Goal: Contribute content

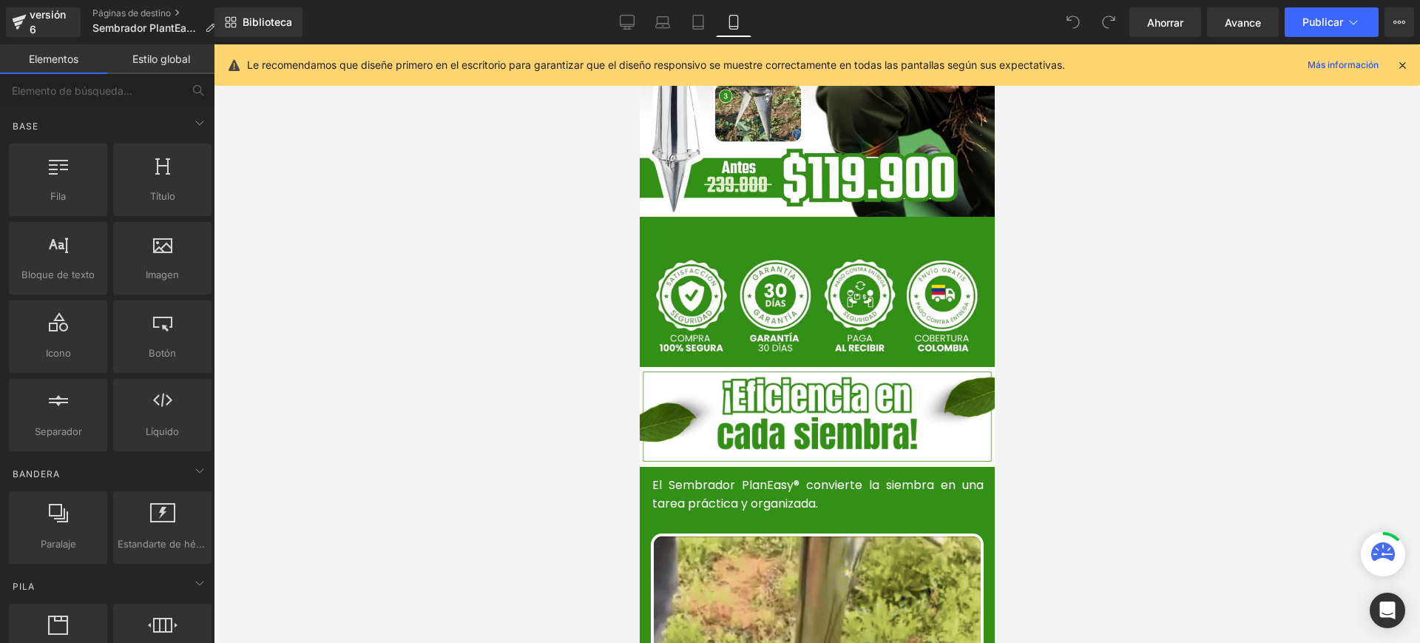
scroll to position [462, 0]
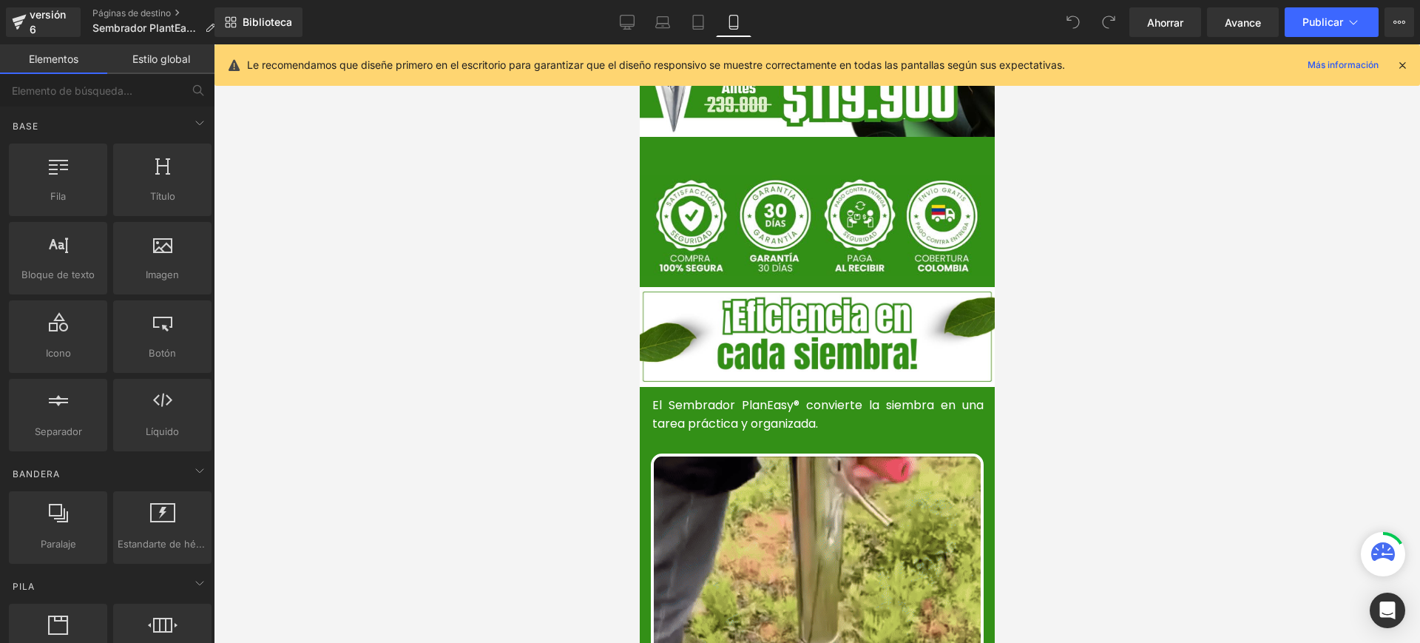
click at [830, 396] on font "El Sembrador PlanEasy® convierte la siembra en una tarea práctica y organizada." at bounding box center [816, 414] width 331 height 36
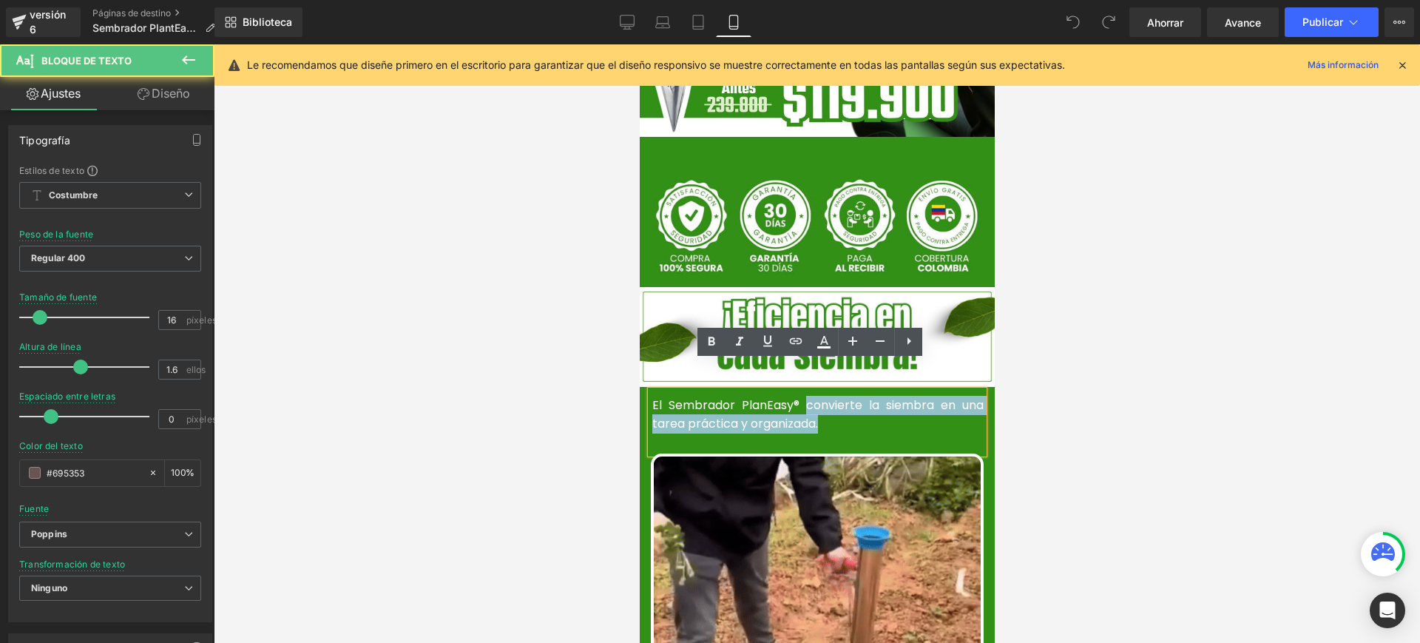
drag, startPoint x: 799, startPoint y: 377, endPoint x: 816, endPoint y: 395, distance: 25.1
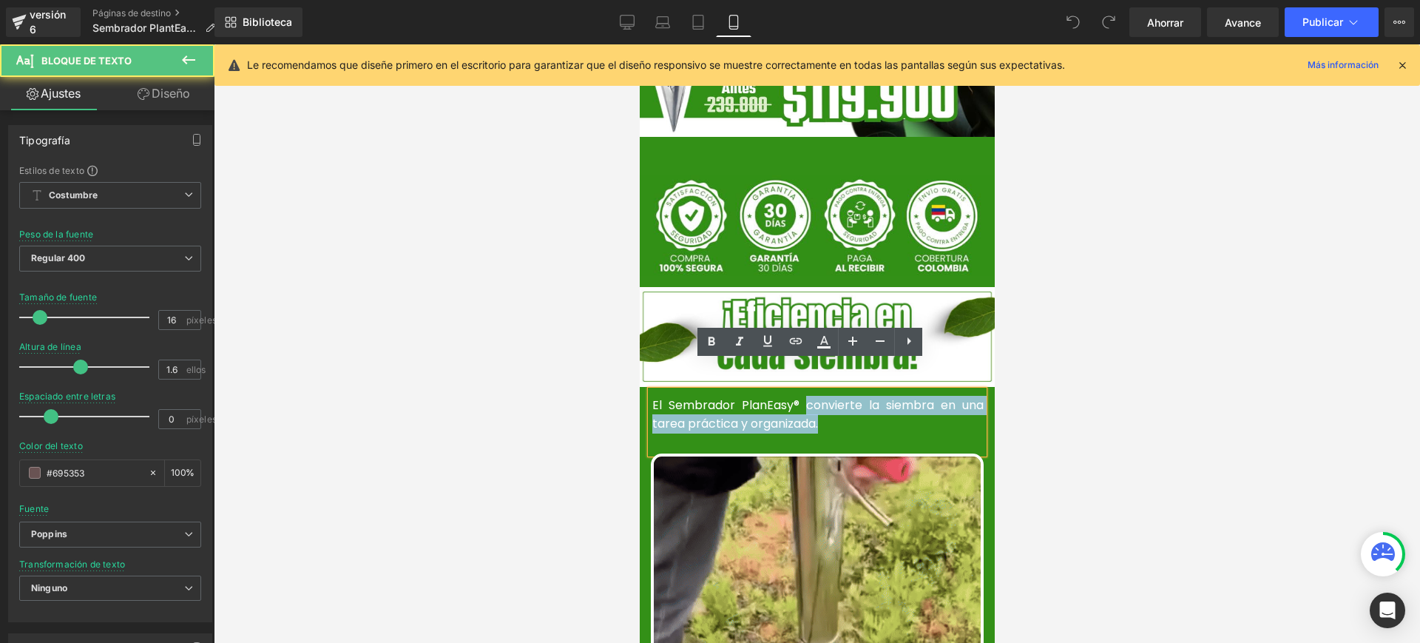
click at [816, 396] on p "El Sembrador PlanEasy® convierte la siembra en una tarea práctica y organizada." at bounding box center [816, 415] width 331 height 38
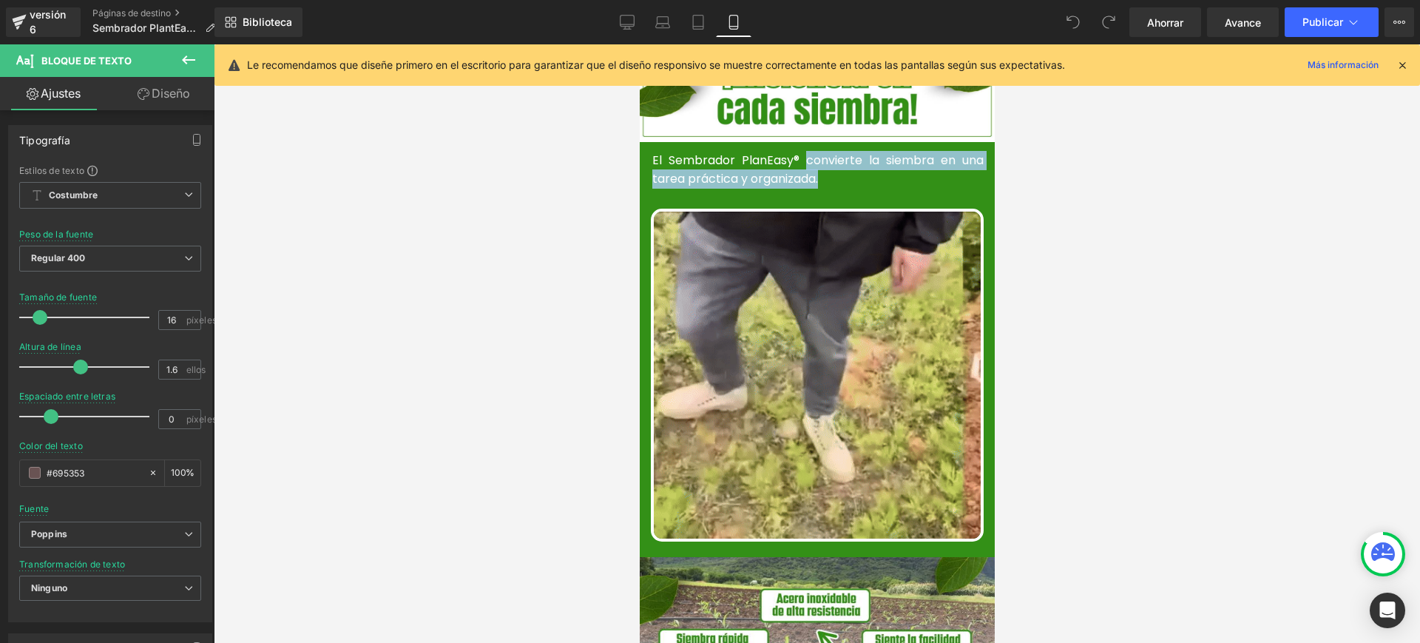
scroll to position [739, 0]
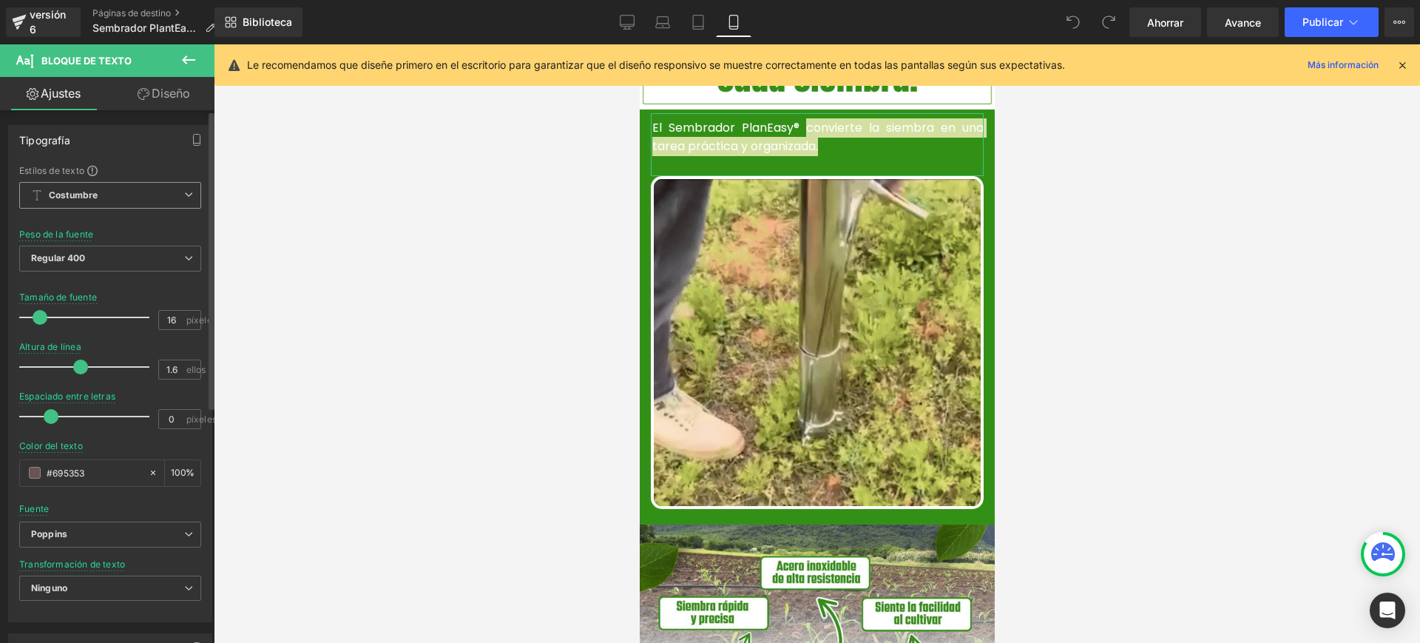
click at [184, 190] on icon at bounding box center [188, 194] width 9 height 9
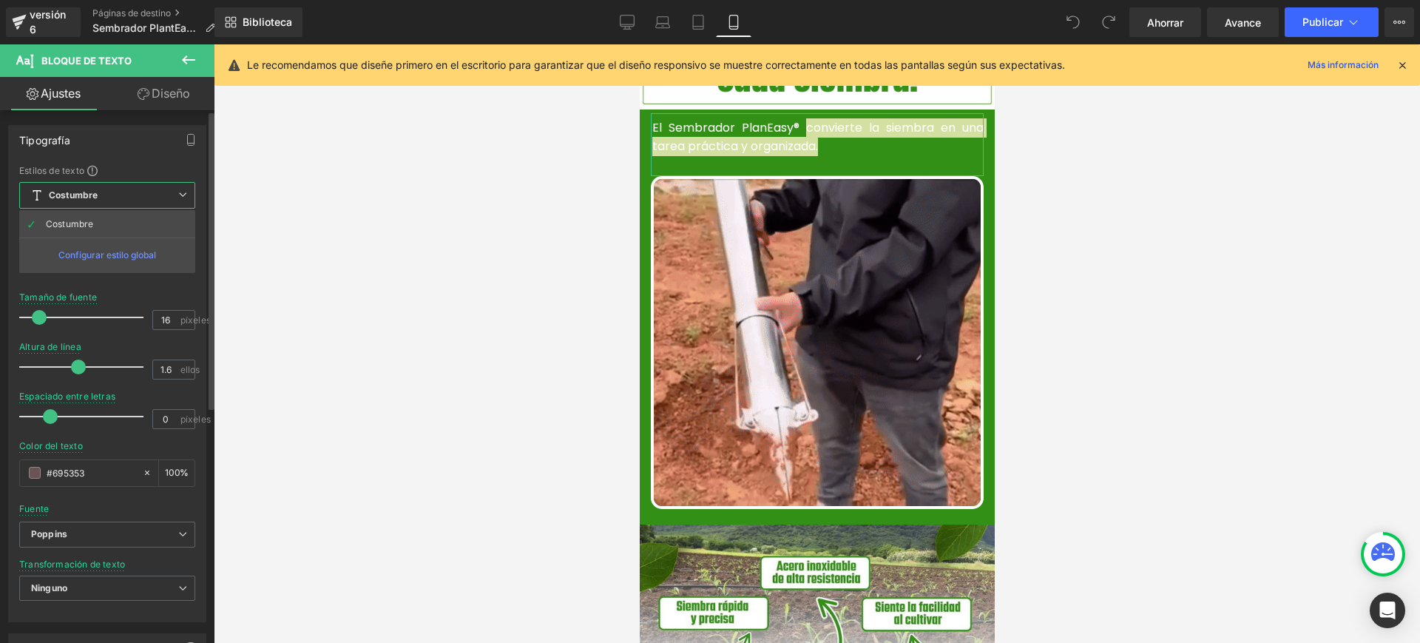
click at [183, 190] on icon at bounding box center [182, 194] width 9 height 9
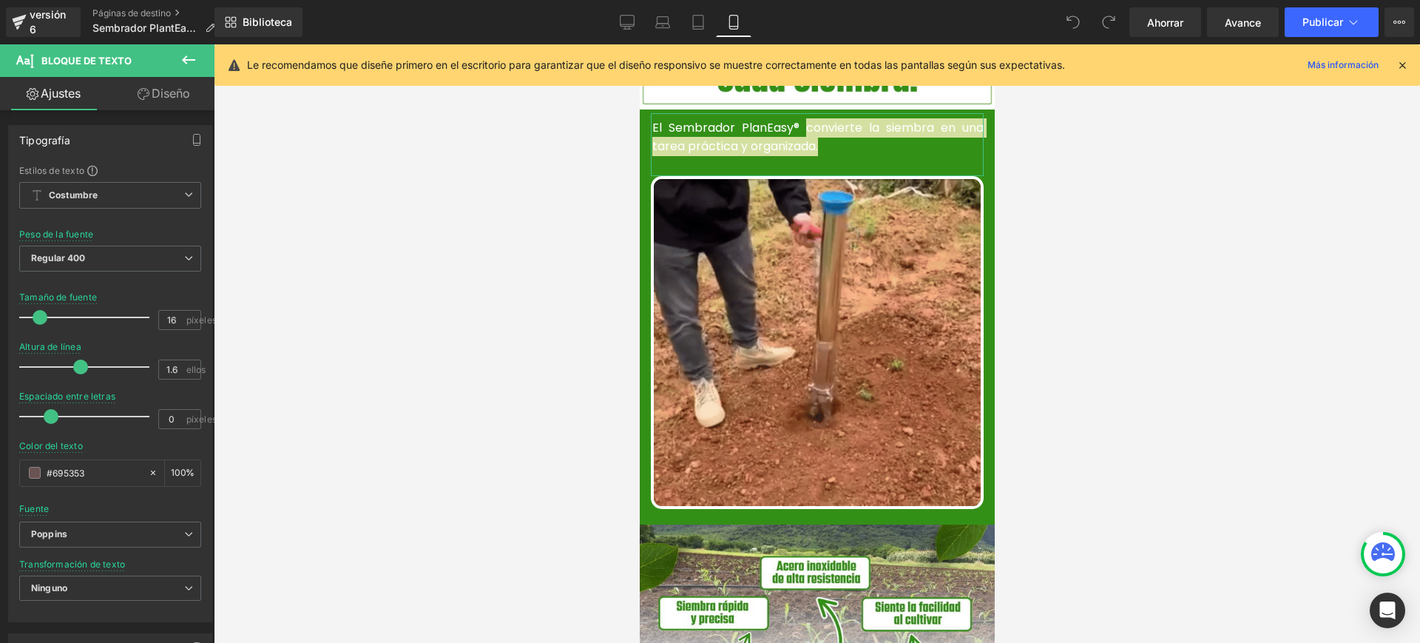
click at [169, 95] on font "Diseño" at bounding box center [171, 93] width 38 height 15
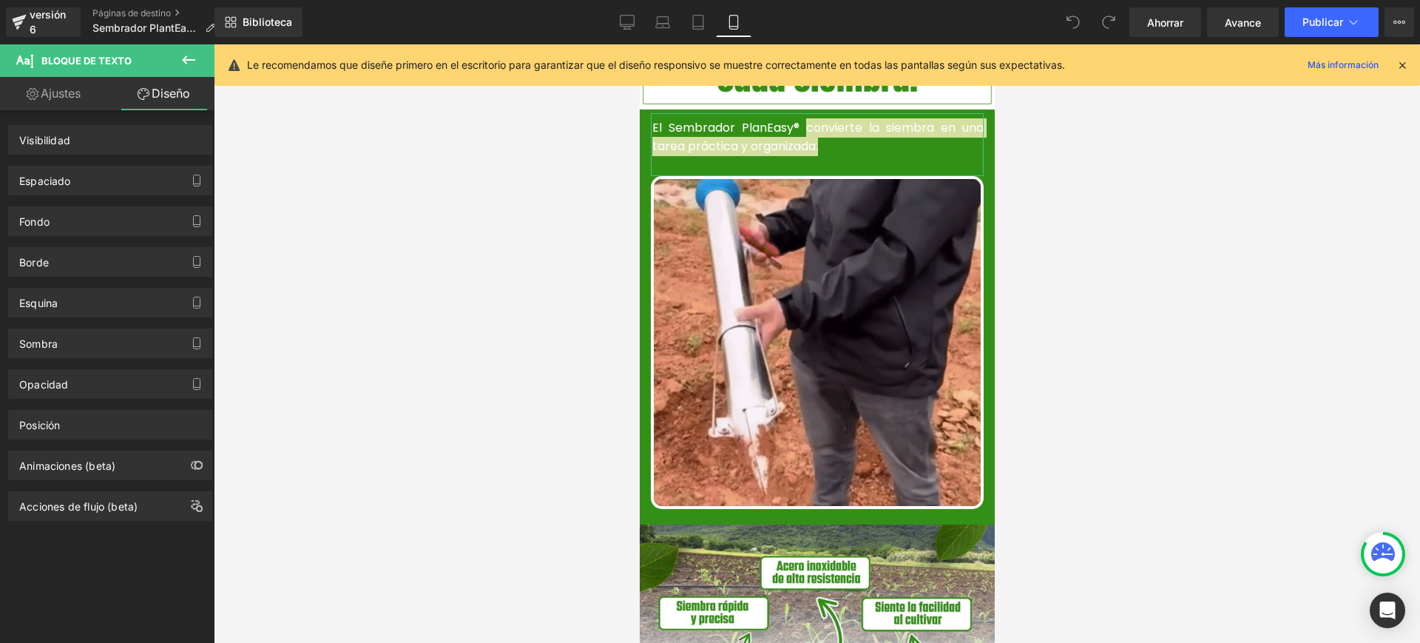
click at [82, 90] on link "Ajustes" at bounding box center [53, 93] width 107 height 33
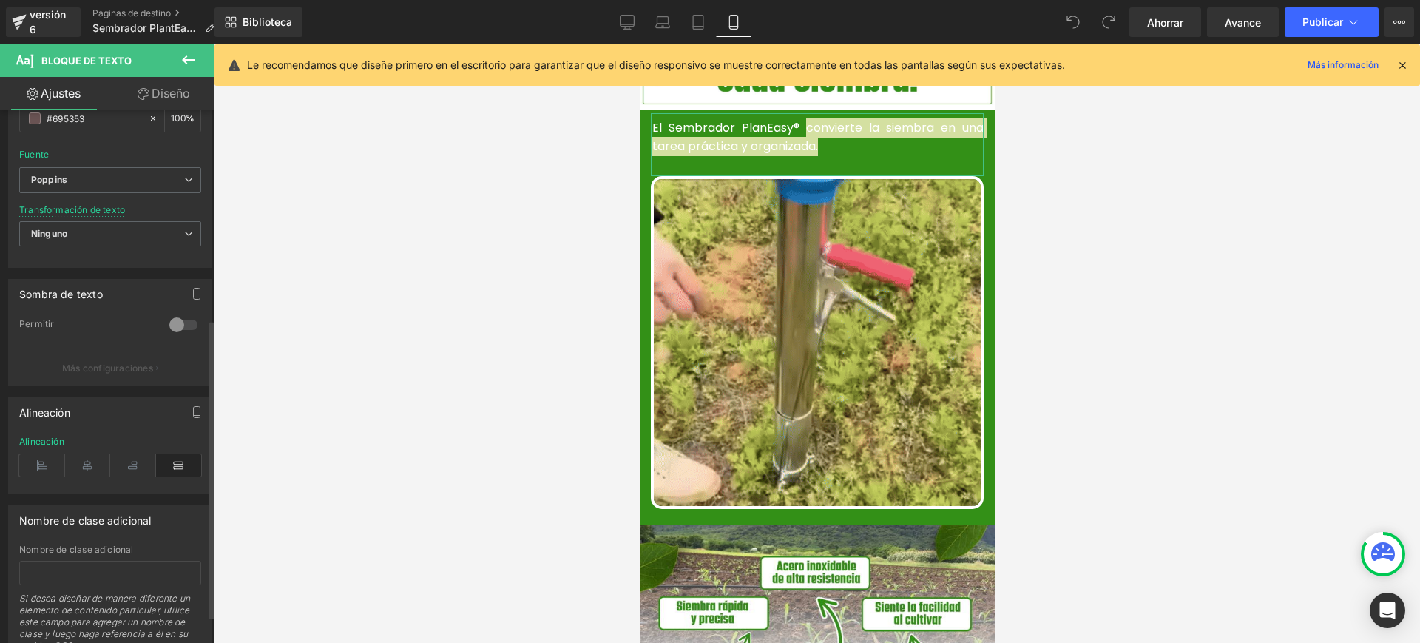
scroll to position [370, 0]
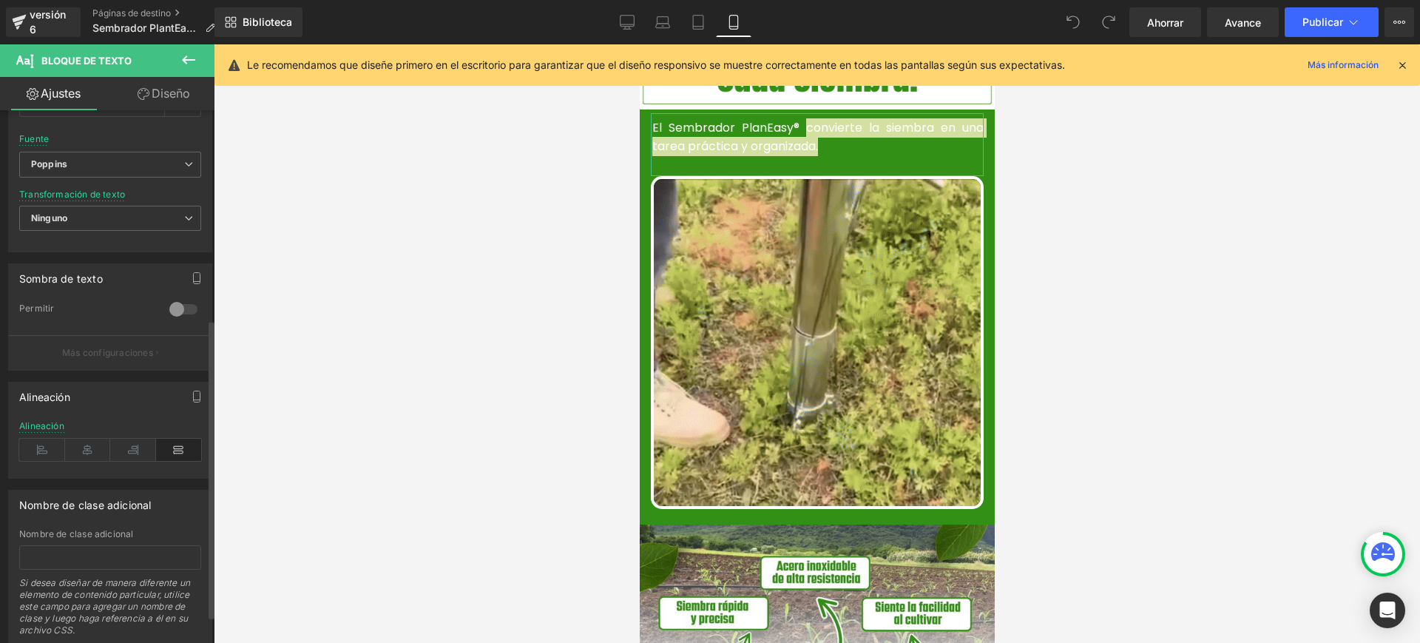
click at [172, 303] on div at bounding box center [183, 309] width 35 height 24
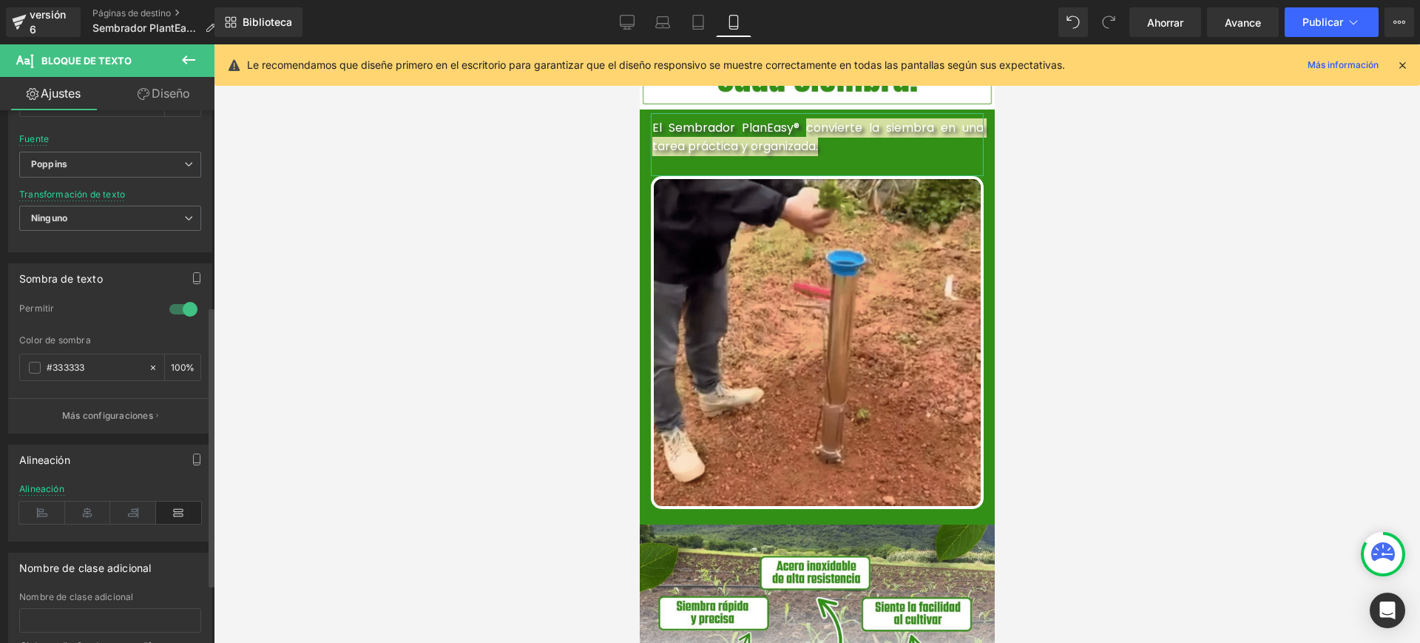
click at [175, 305] on div at bounding box center [183, 309] width 35 height 24
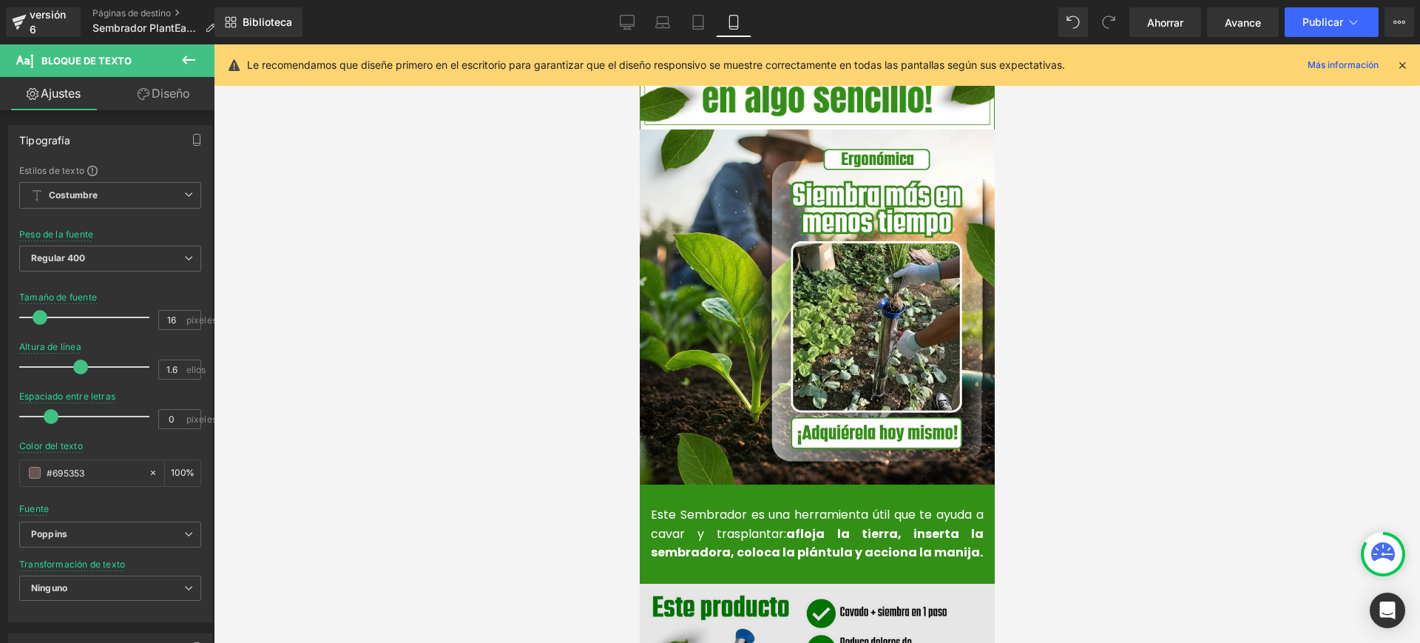
scroll to position [1756, 0]
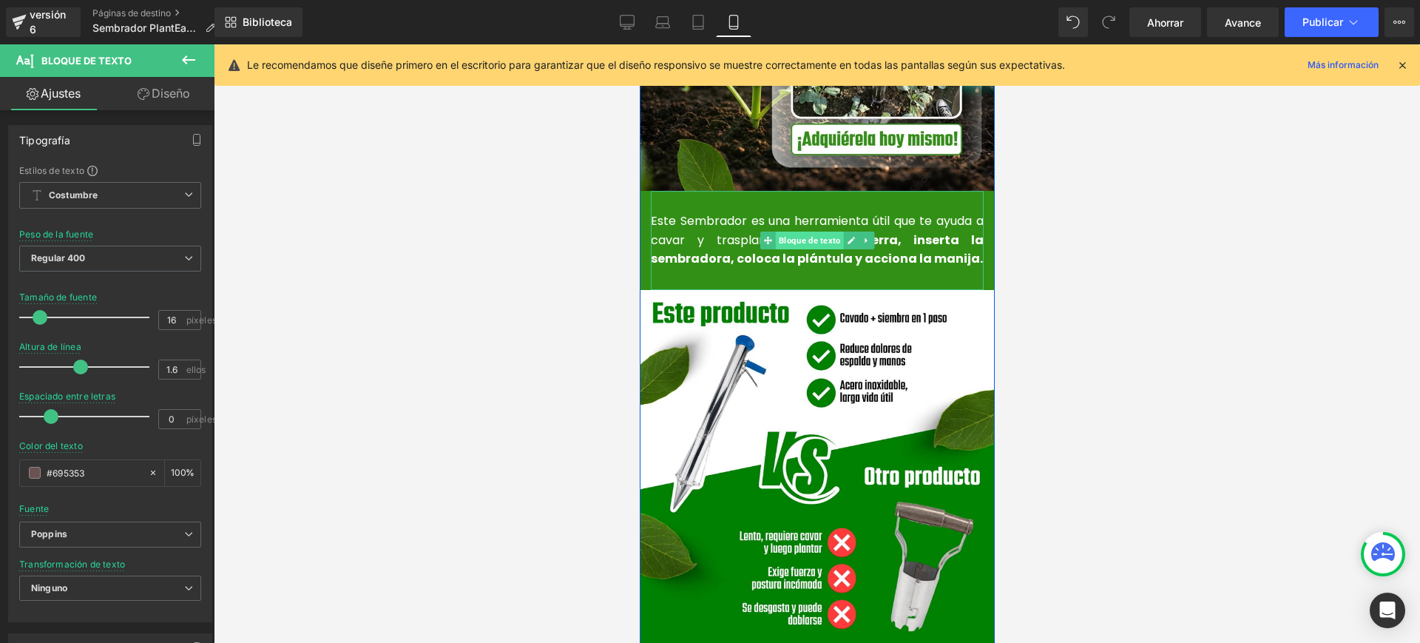
click at [806, 235] on font "Bloque de texto" at bounding box center [809, 240] width 62 height 10
click at [861, 237] on font "afloja la tierra, inserta la sembradora, coloca la plántula y acciona la manija." at bounding box center [816, 249] width 333 height 36
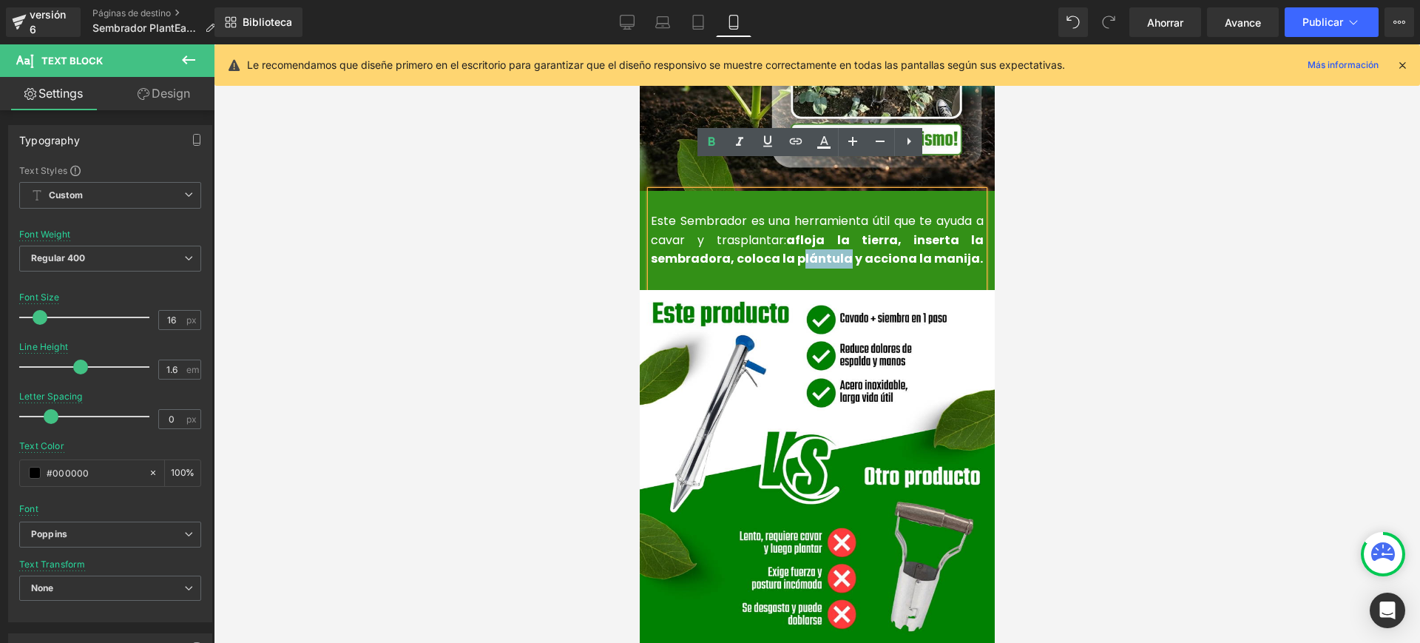
drag, startPoint x: 812, startPoint y: 223, endPoint x: 787, endPoint y: 223, distance: 24.4
click at [787, 231] on font "afloja la tierra, inserta la sembradora, coloca la plántula y acciona la manija." at bounding box center [816, 249] width 333 height 36
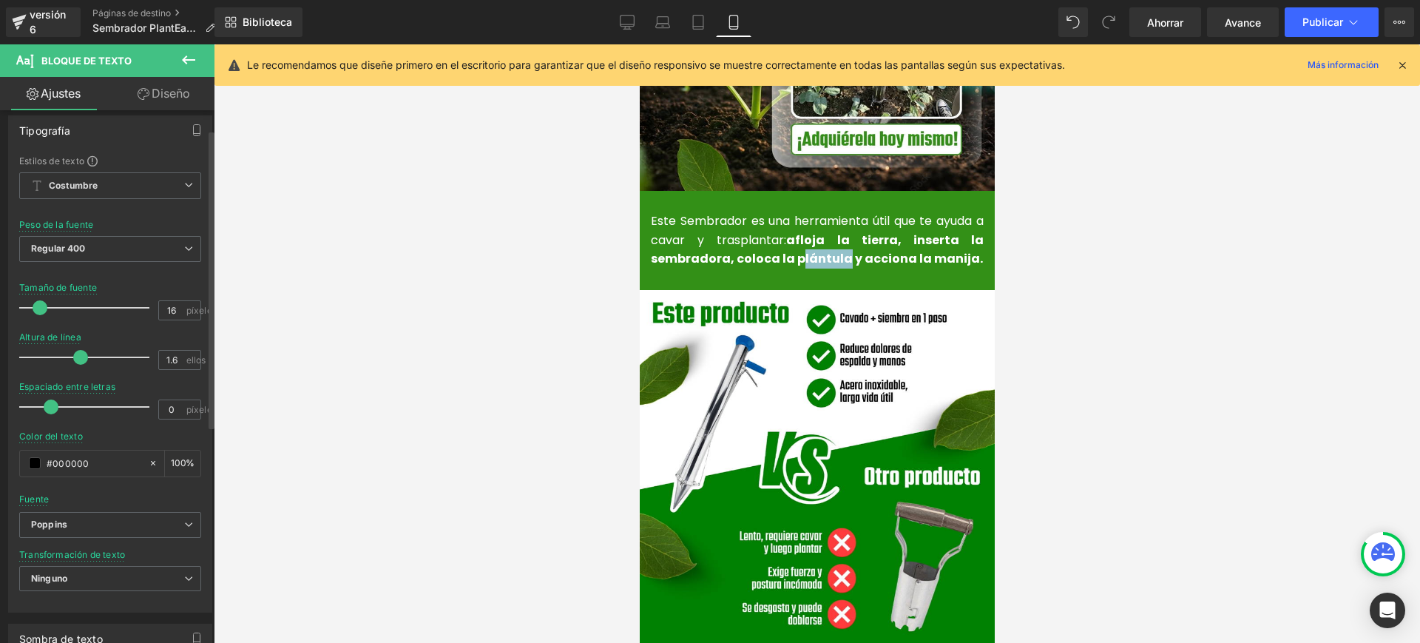
scroll to position [0, 0]
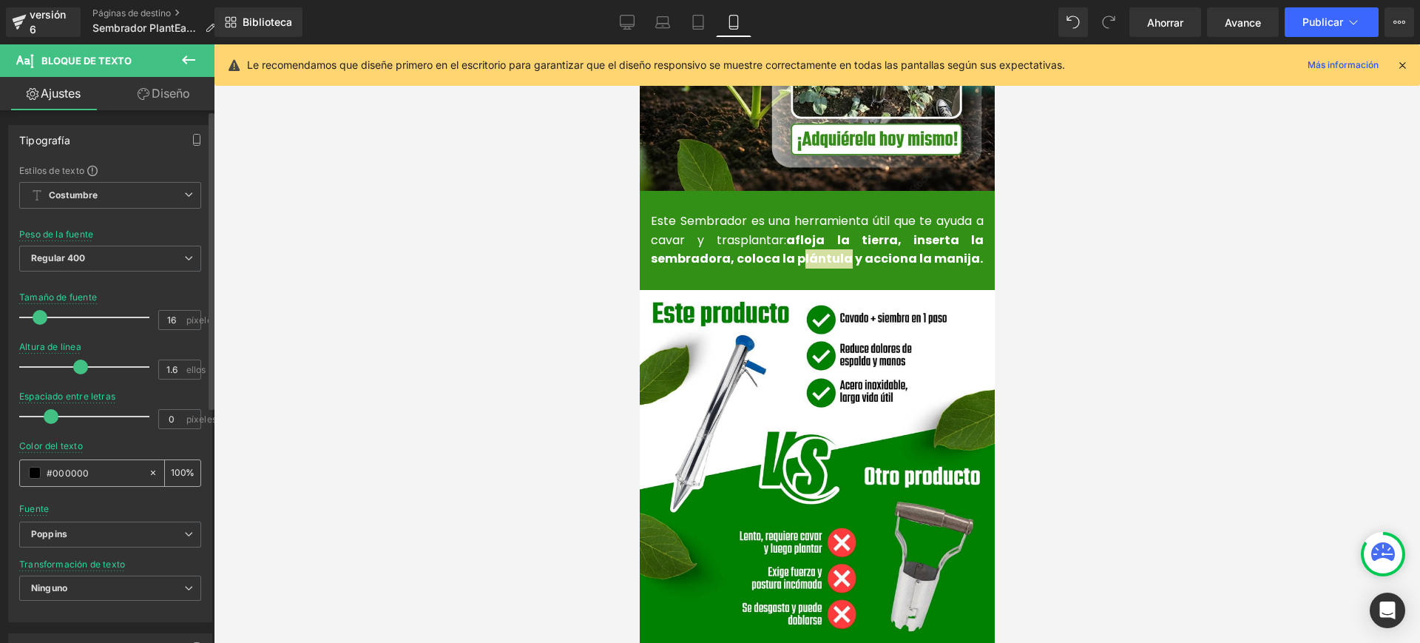
click at [93, 472] on input "#000000" at bounding box center [94, 472] width 95 height 16
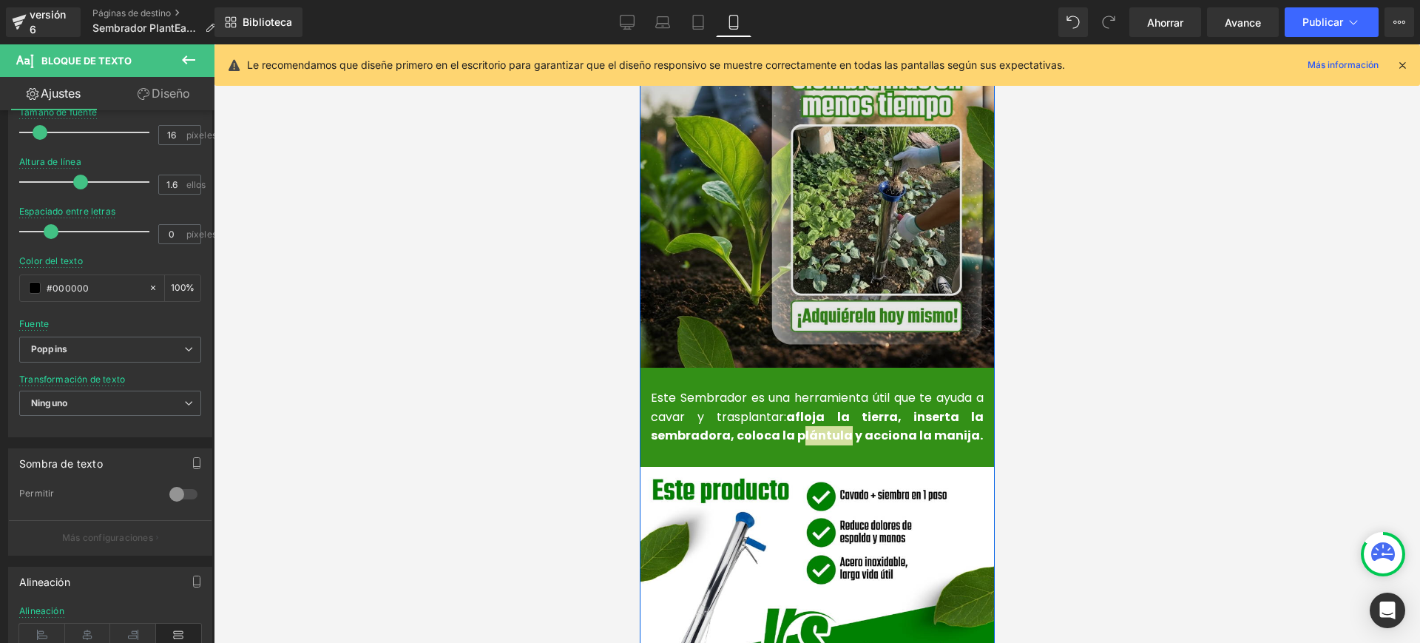
scroll to position [1571, 0]
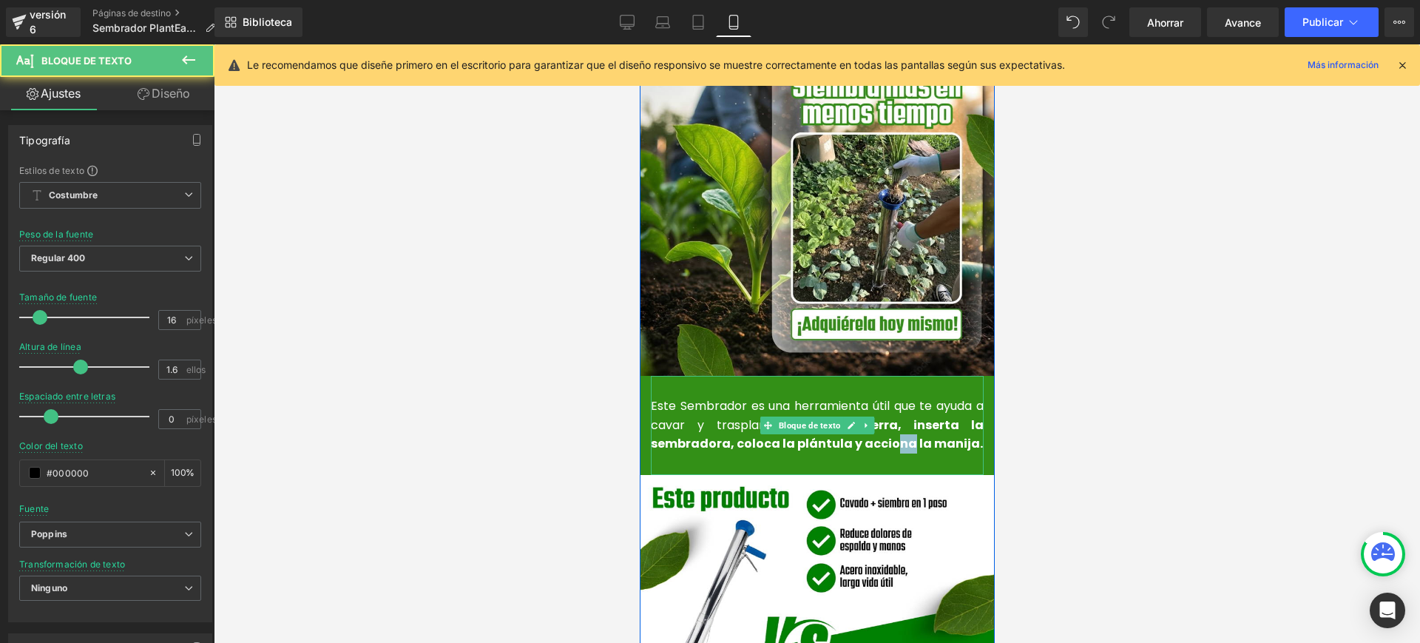
drag, startPoint x: 895, startPoint y: 414, endPoint x: 878, endPoint y: 419, distance: 18.3
click at [878, 419] on font "afloja la tierra, inserta la sembradora, coloca la plántula y acciona la manija." at bounding box center [816, 434] width 333 height 36
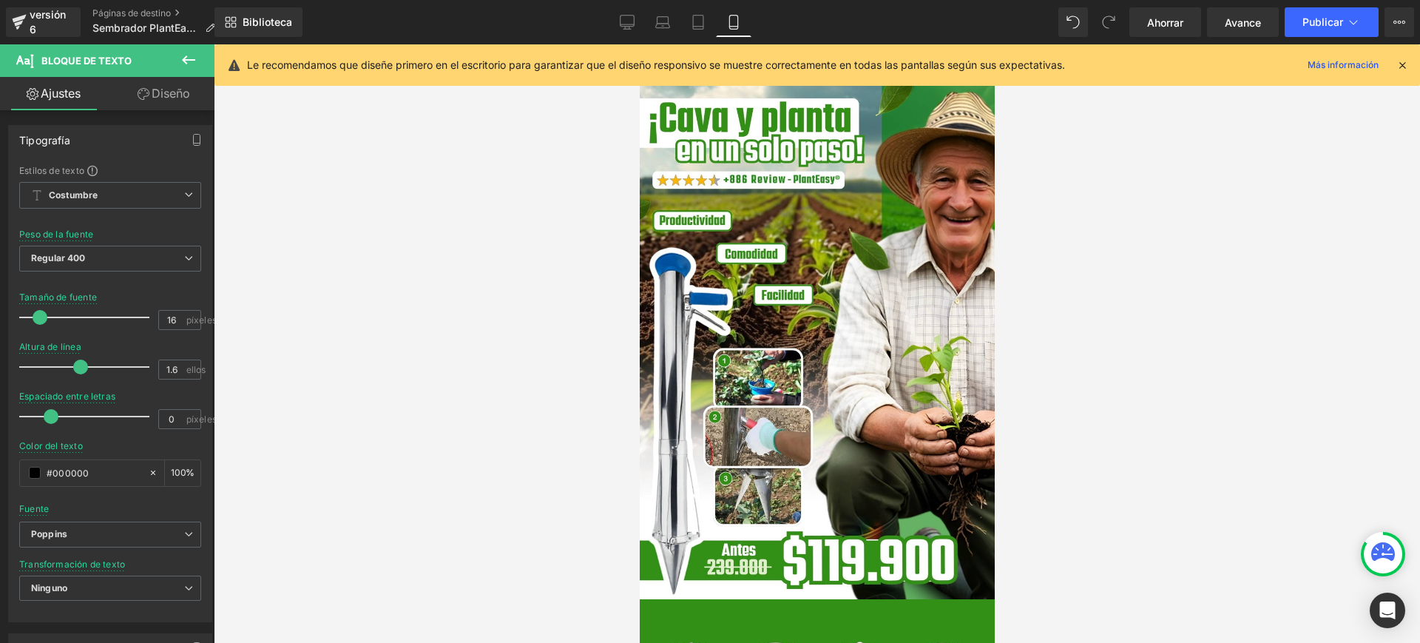
scroll to position [462, 0]
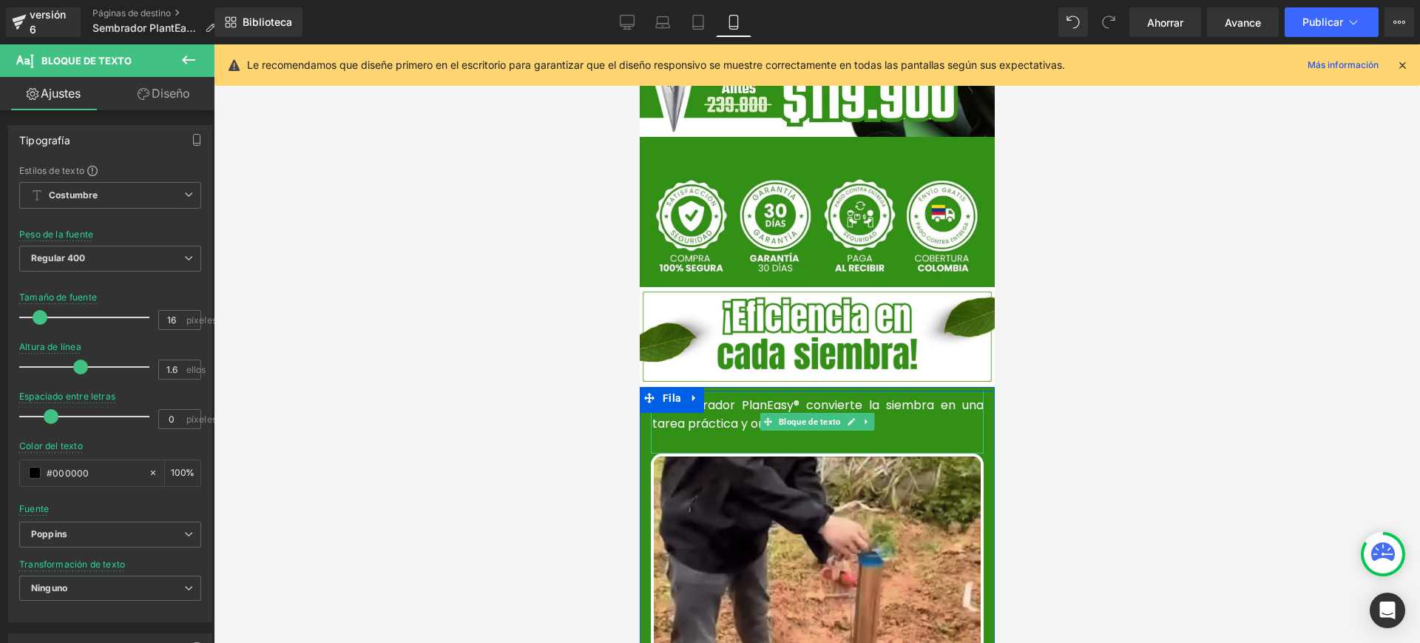
click at [815, 396] on font "El Sembrador PlanEasy® convierte la siembra en una tarea práctica y organizada." at bounding box center [816, 414] width 331 height 36
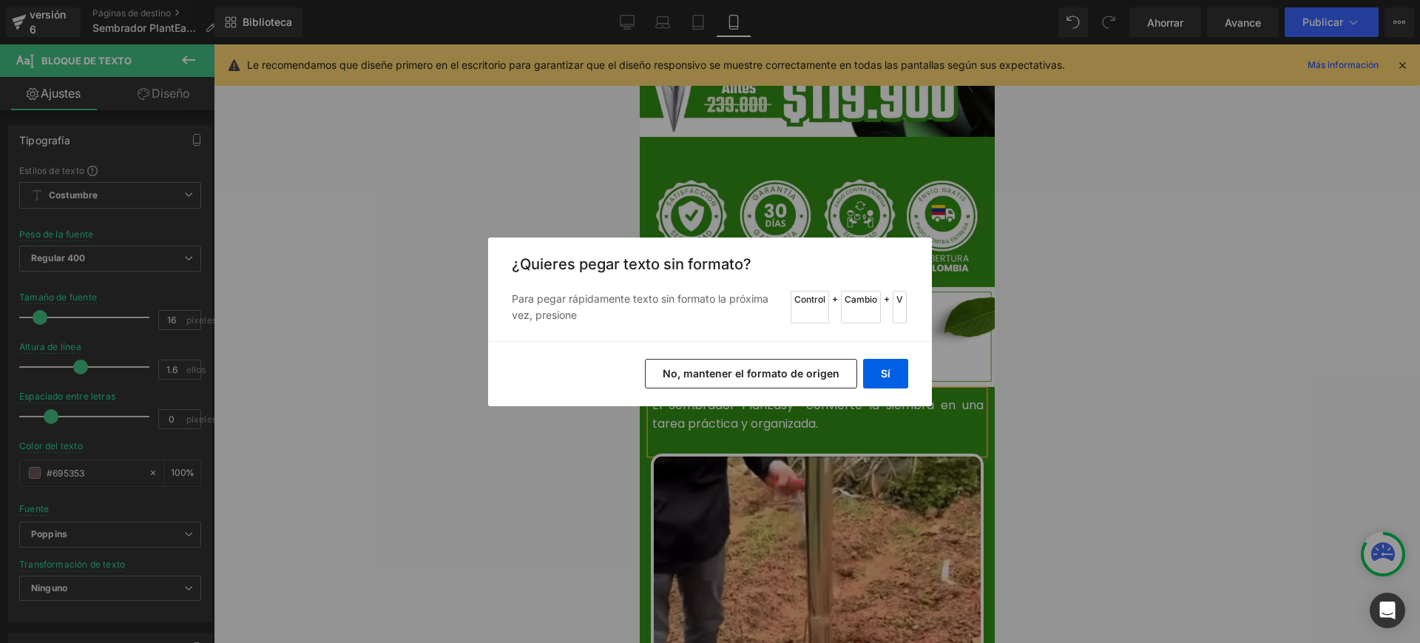
click at [799, 375] on font "No, mantener el formato de origen" at bounding box center [751, 373] width 177 height 13
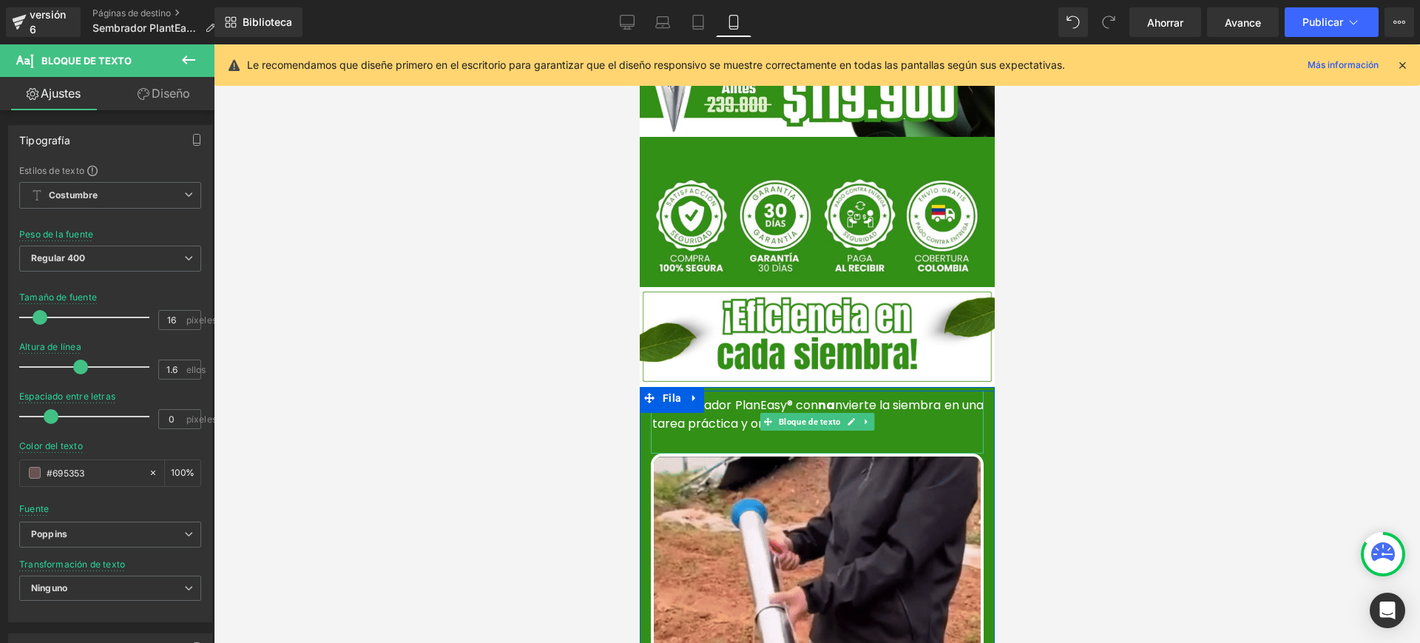
click at [844, 396] on font "nvierte la siembra en una tarea práctica y organizada." at bounding box center [816, 414] width 331 height 36
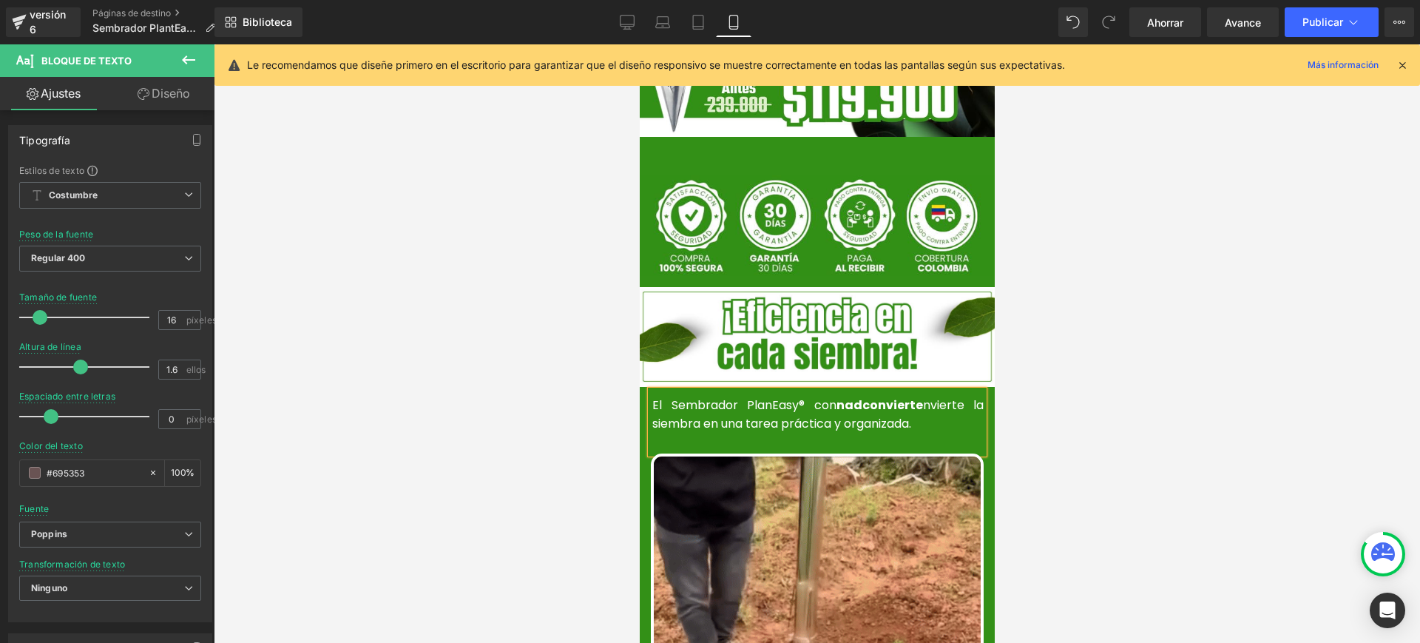
click at [955, 396] on font "nvierte la siembra en una tarea práctica y organizada." at bounding box center [816, 414] width 331 height 36
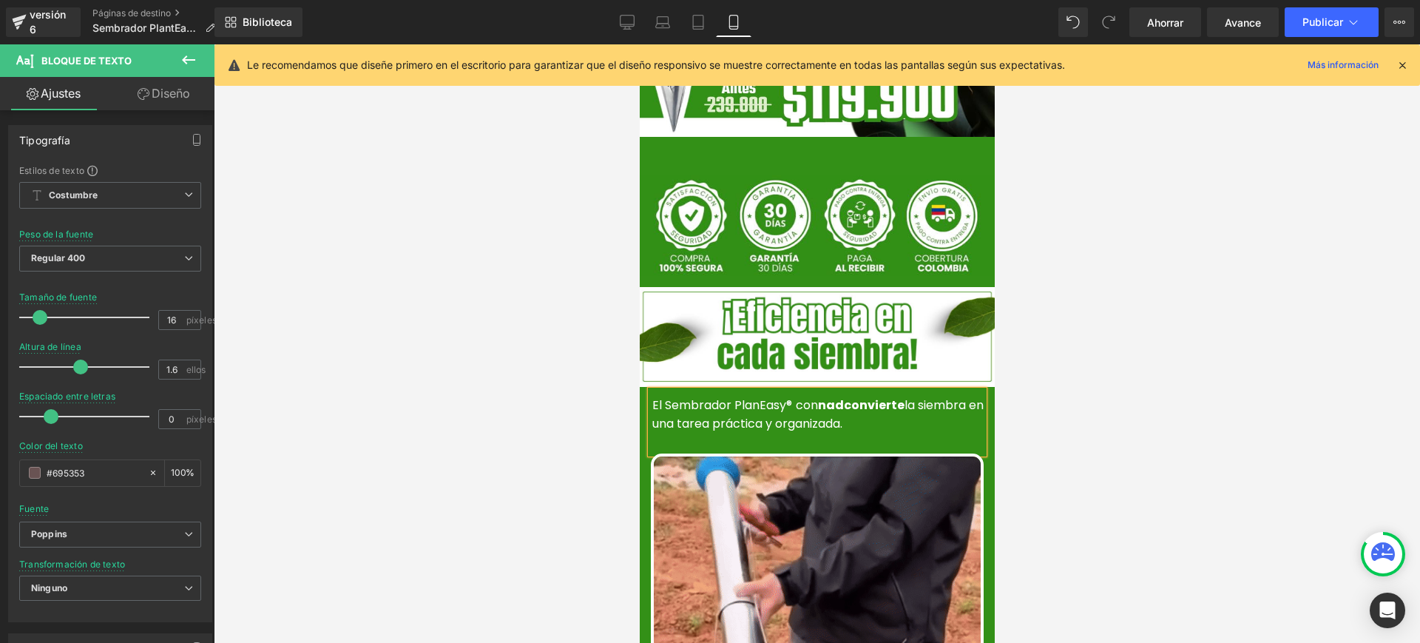
click at [831, 396] on font "nadconvierte" at bounding box center [860, 404] width 87 height 17
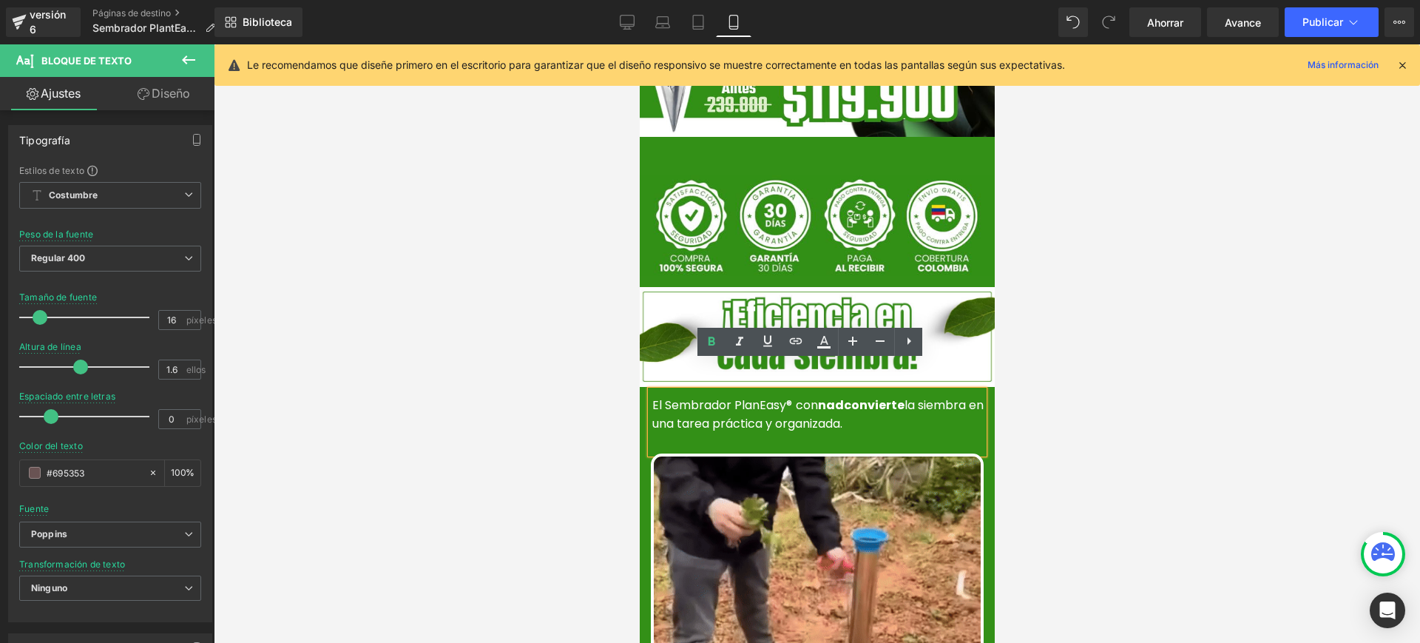
click at [845, 396] on font "nadconvierte" at bounding box center [860, 404] width 87 height 17
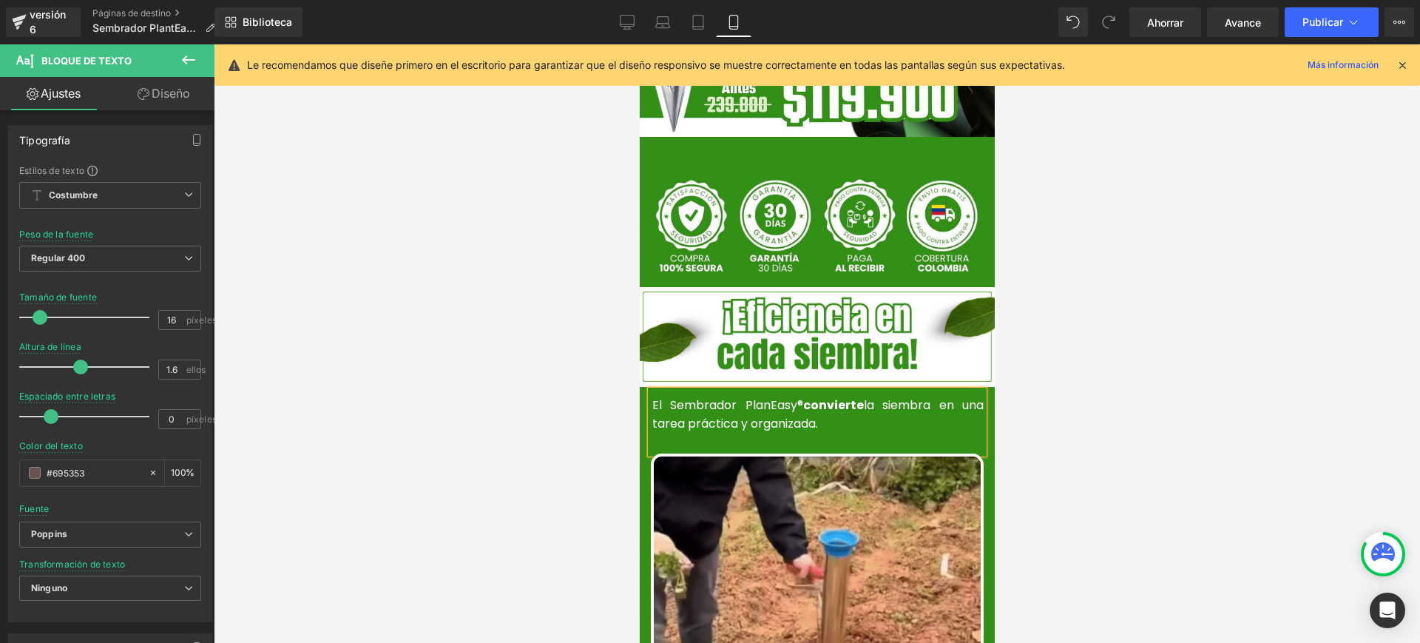
click at [858, 396] on font "la siembra en una tarea práctica y organizada." at bounding box center [816, 414] width 331 height 36
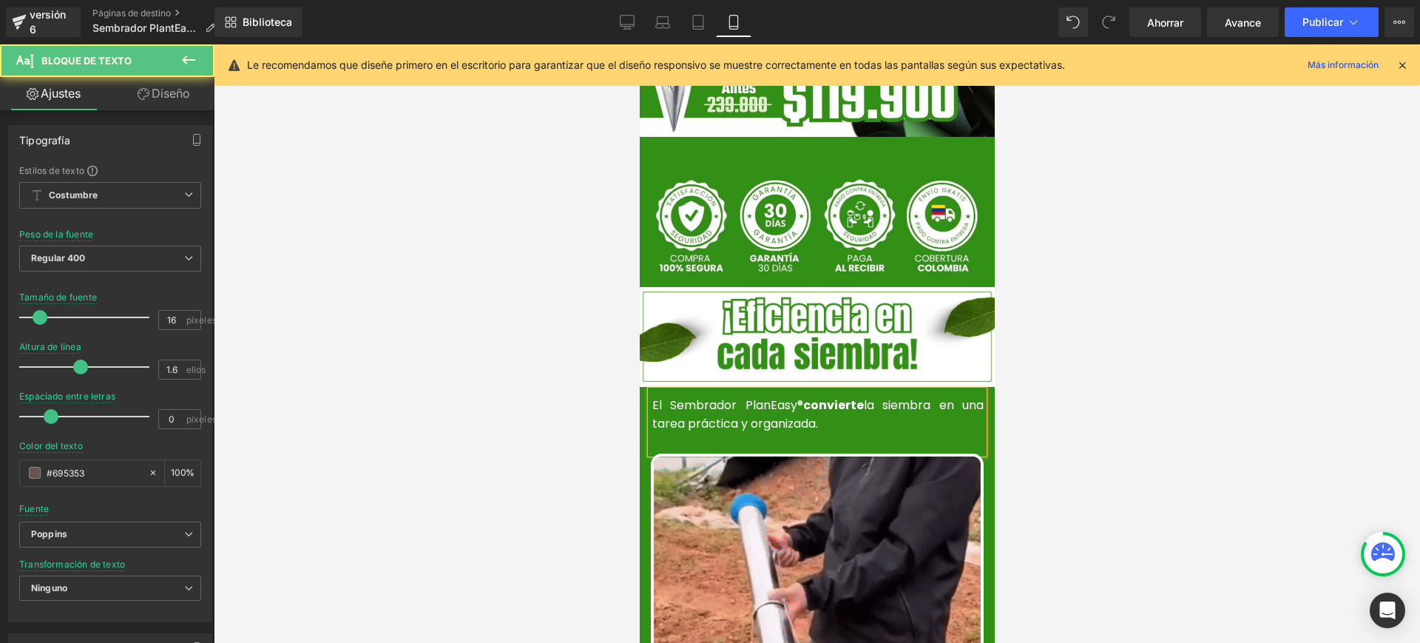
drag, startPoint x: 850, startPoint y: 380, endPoint x: 840, endPoint y: 378, distance: 9.9
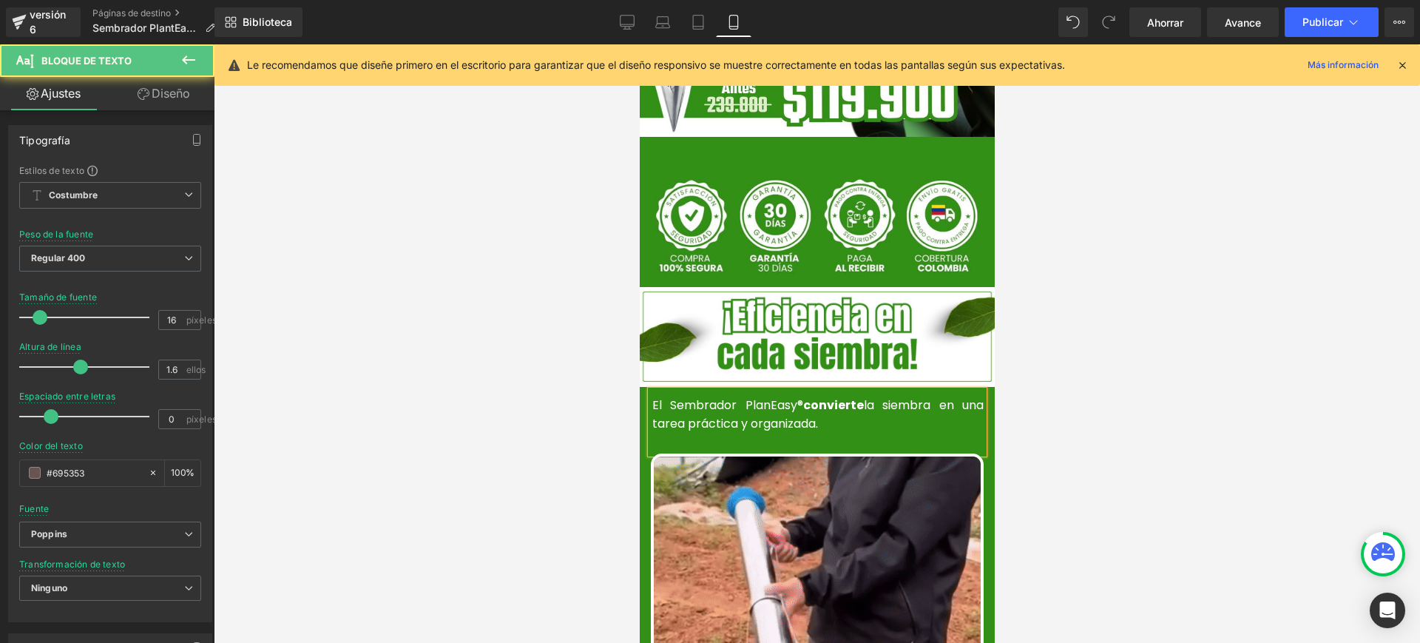
click at [840, 396] on font "convierte" at bounding box center [832, 404] width 61 height 17
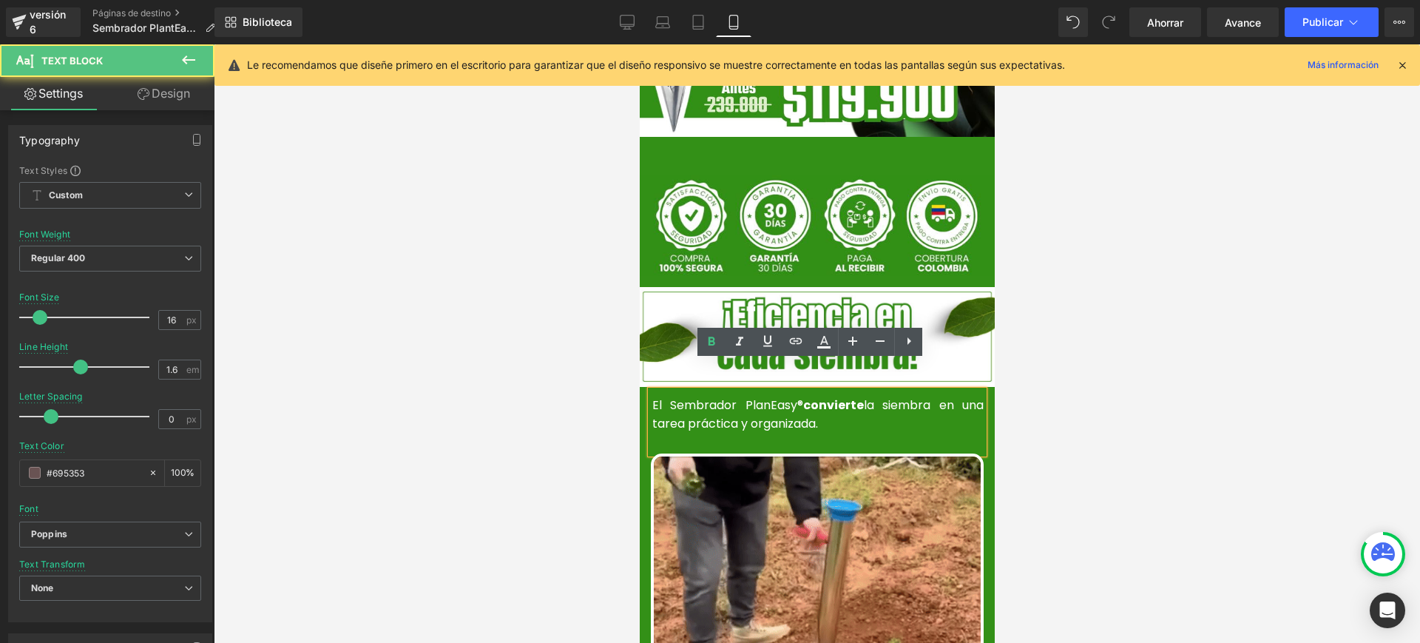
drag, startPoint x: 858, startPoint y: 377, endPoint x: 841, endPoint y: 376, distance: 16.3
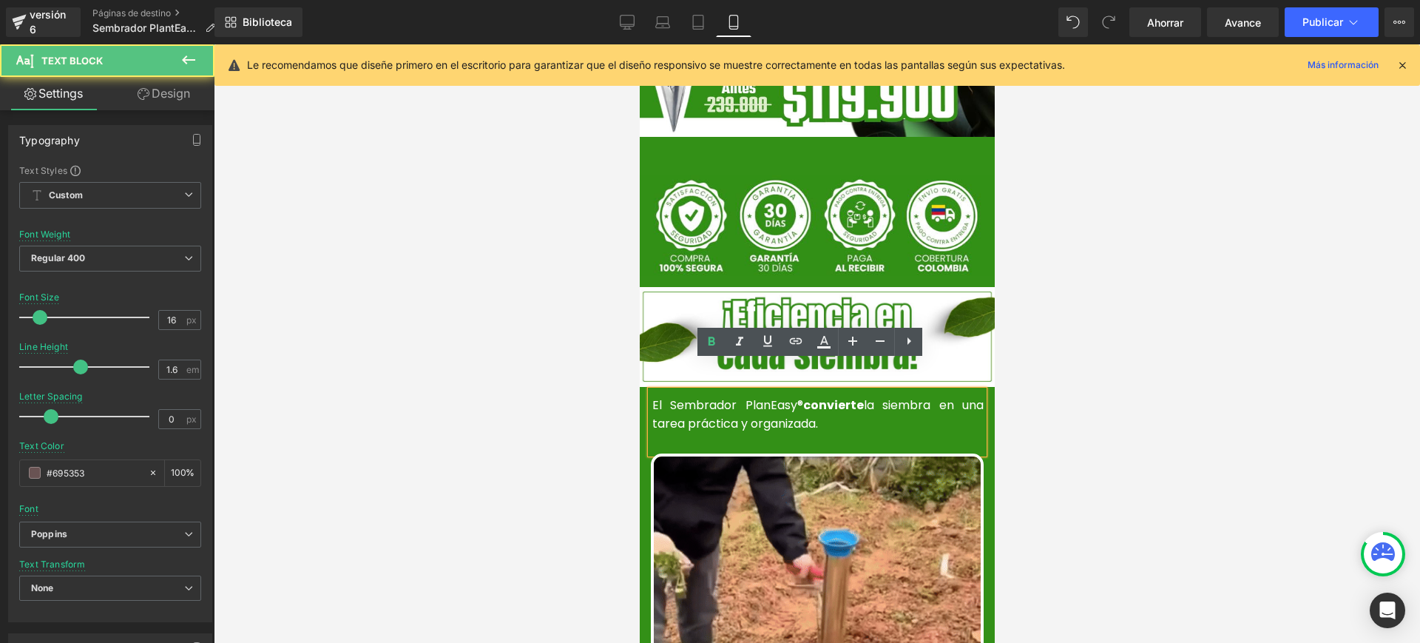
click at [841, 396] on font "convierte" at bounding box center [832, 404] width 61 height 17
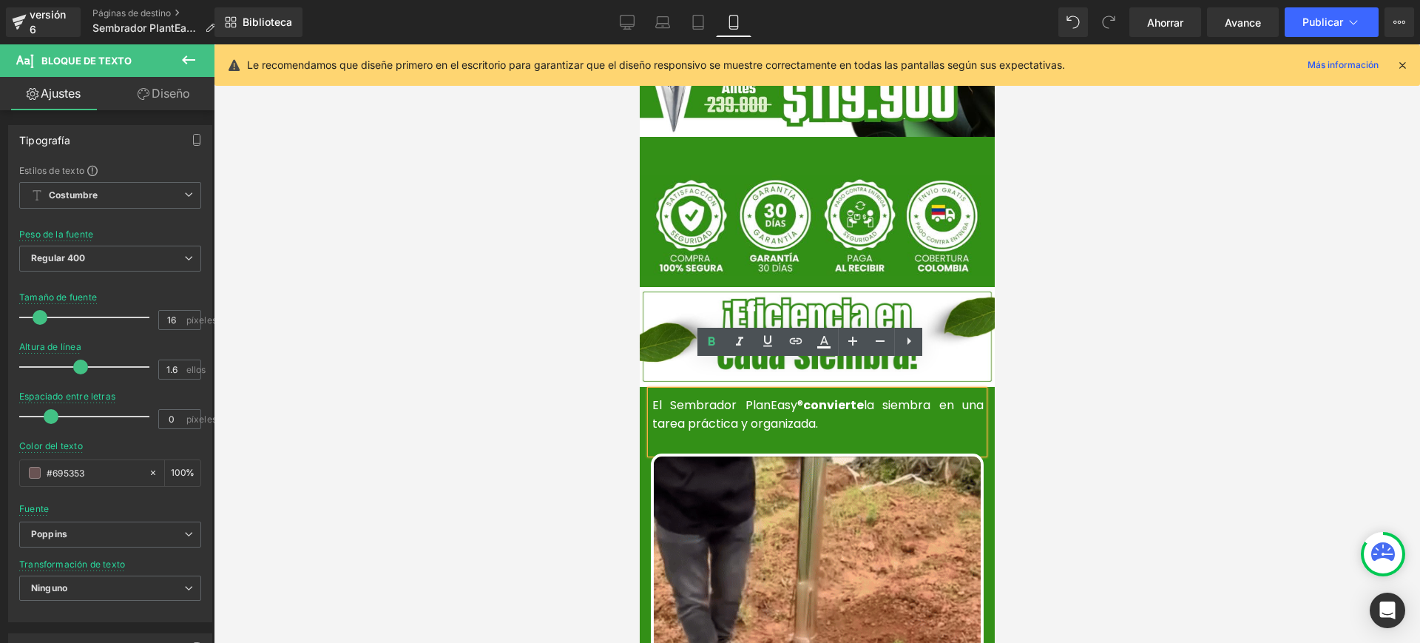
click at [876, 396] on font "la siembra en una tarea práctica y organizada." at bounding box center [816, 414] width 331 height 36
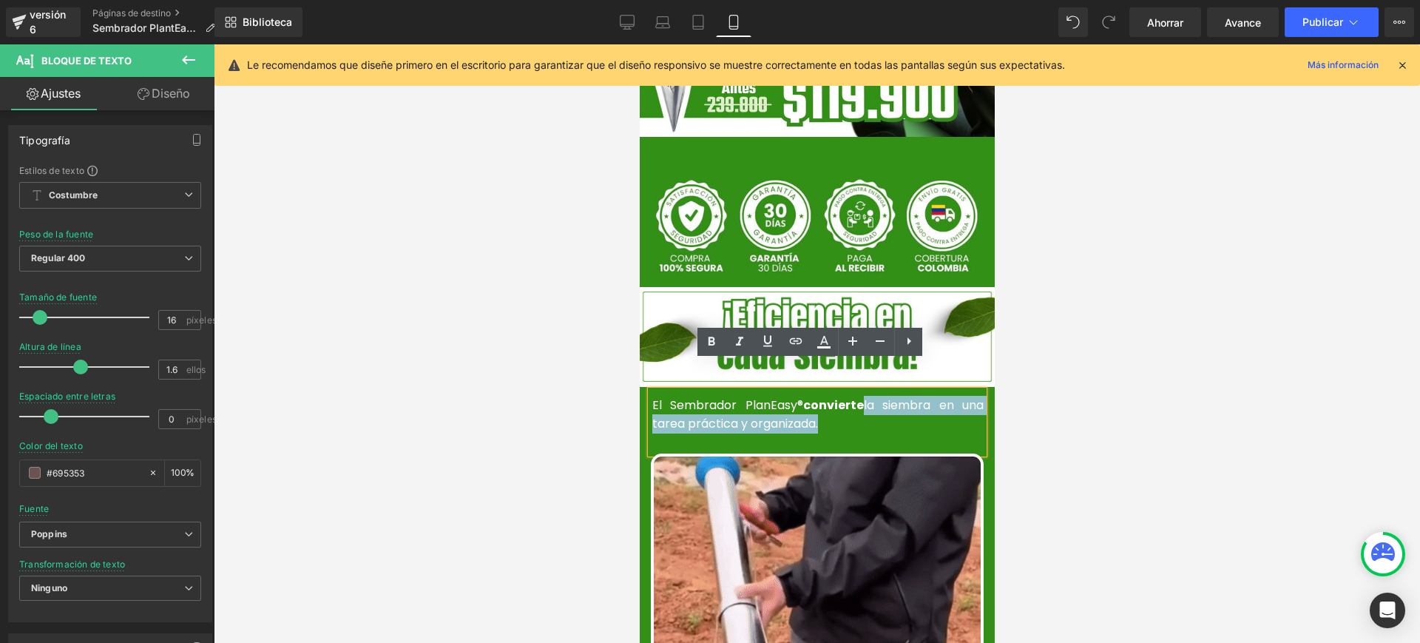
drag, startPoint x: 860, startPoint y: 376, endPoint x: 852, endPoint y: 396, distance: 20.9
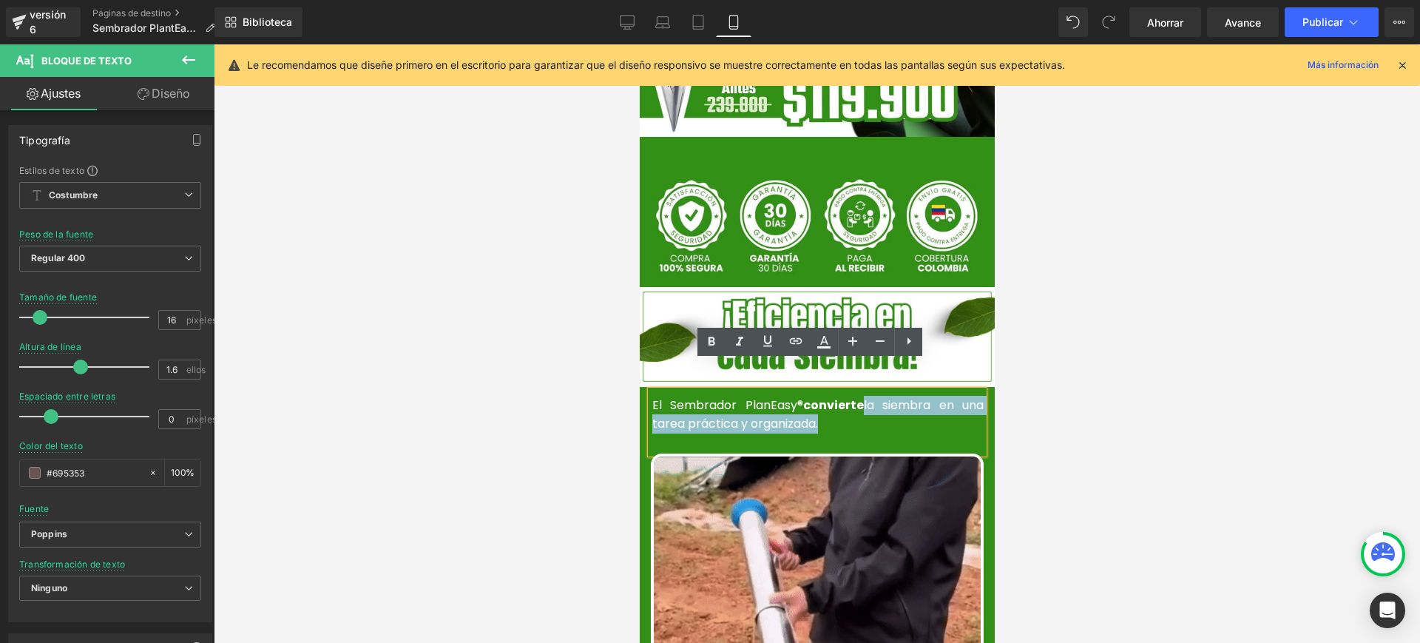
click at [852, 396] on p "El Sembrador PlanEasy® convierte la siembra en una tarea práctica y organizada." at bounding box center [816, 415] width 331 height 38
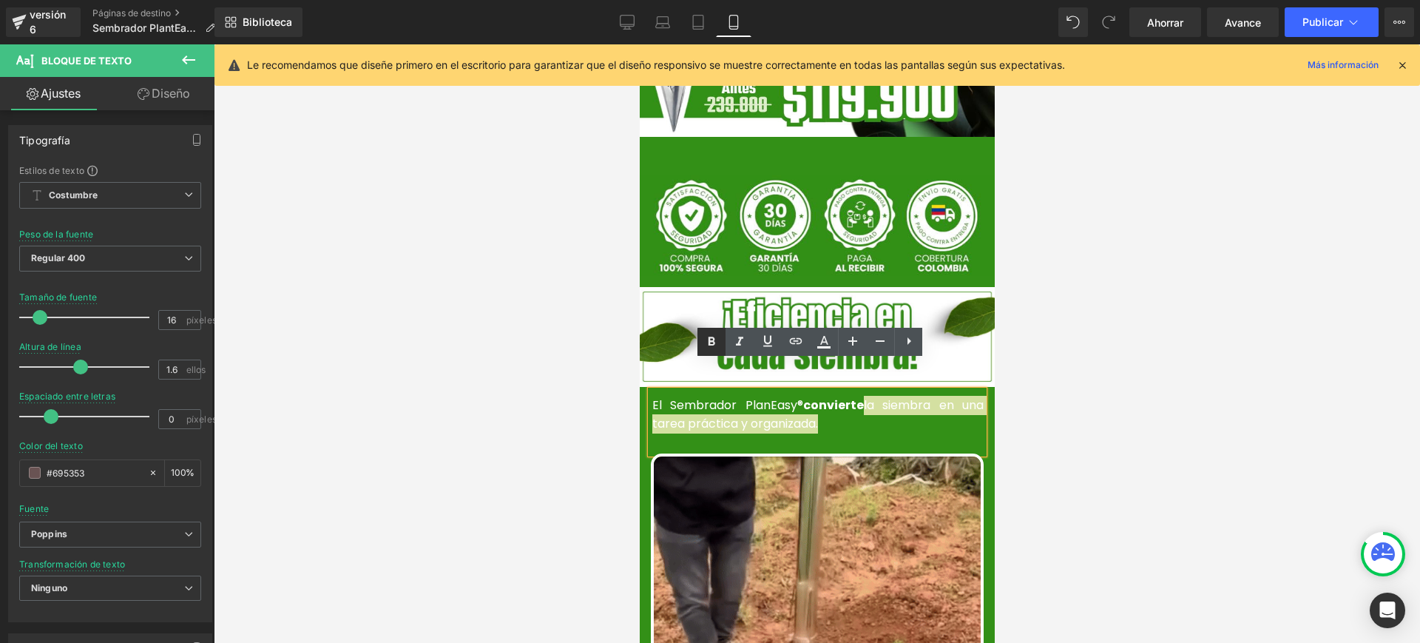
click at [711, 339] on icon at bounding box center [711, 342] width 18 height 18
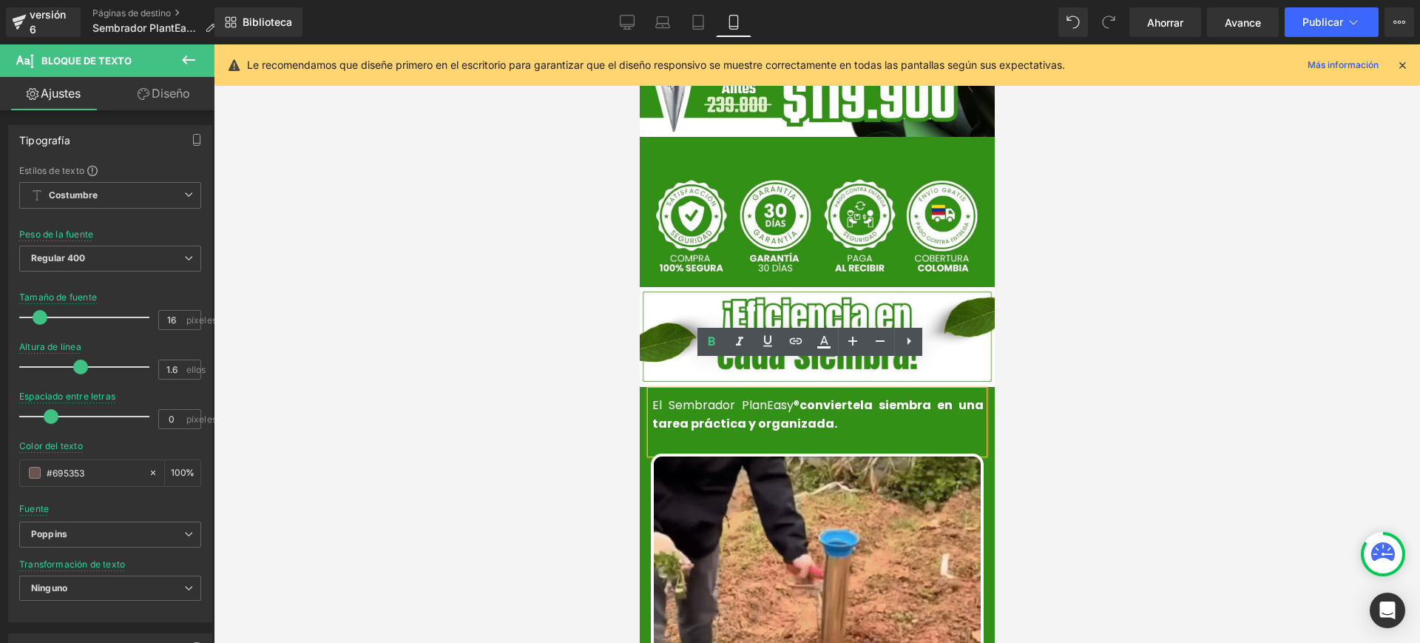
click at [861, 411] on div "El Sembrador PlanEasy® convierte la siembra en una tarea práctica y organizada." at bounding box center [816, 421] width 333 height 63
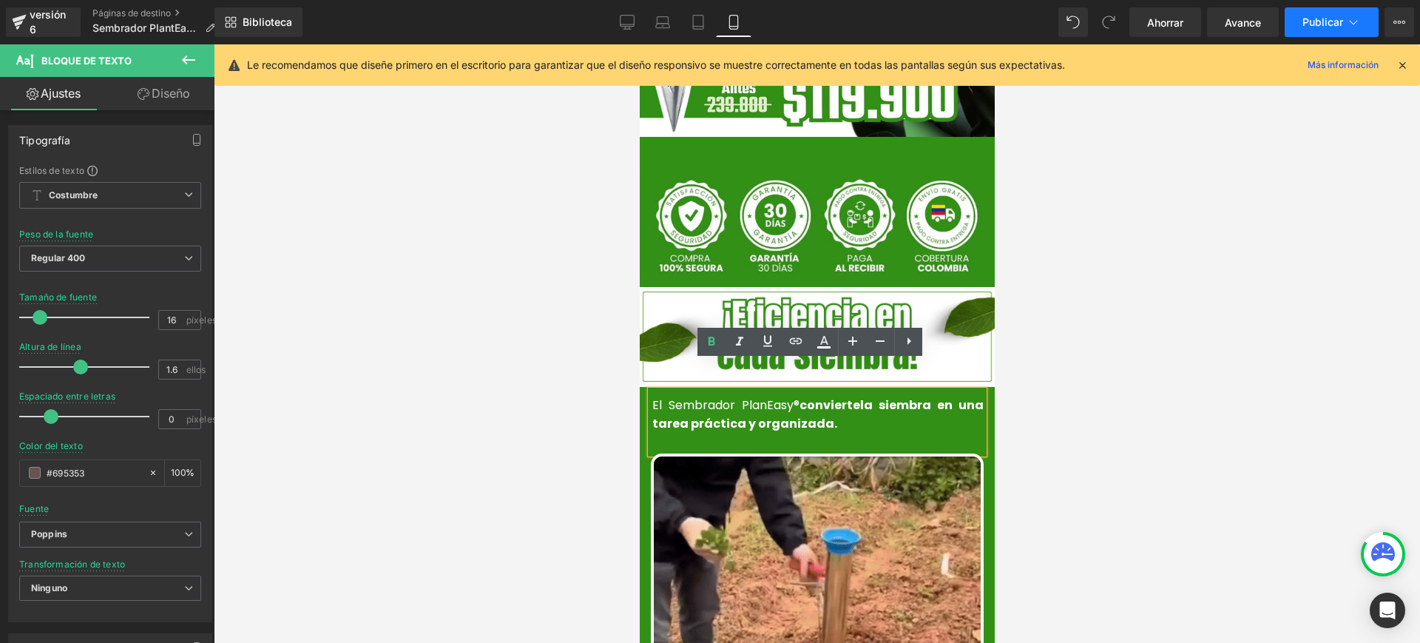
click at [1330, 26] on font "Publicar" at bounding box center [1322, 22] width 41 height 13
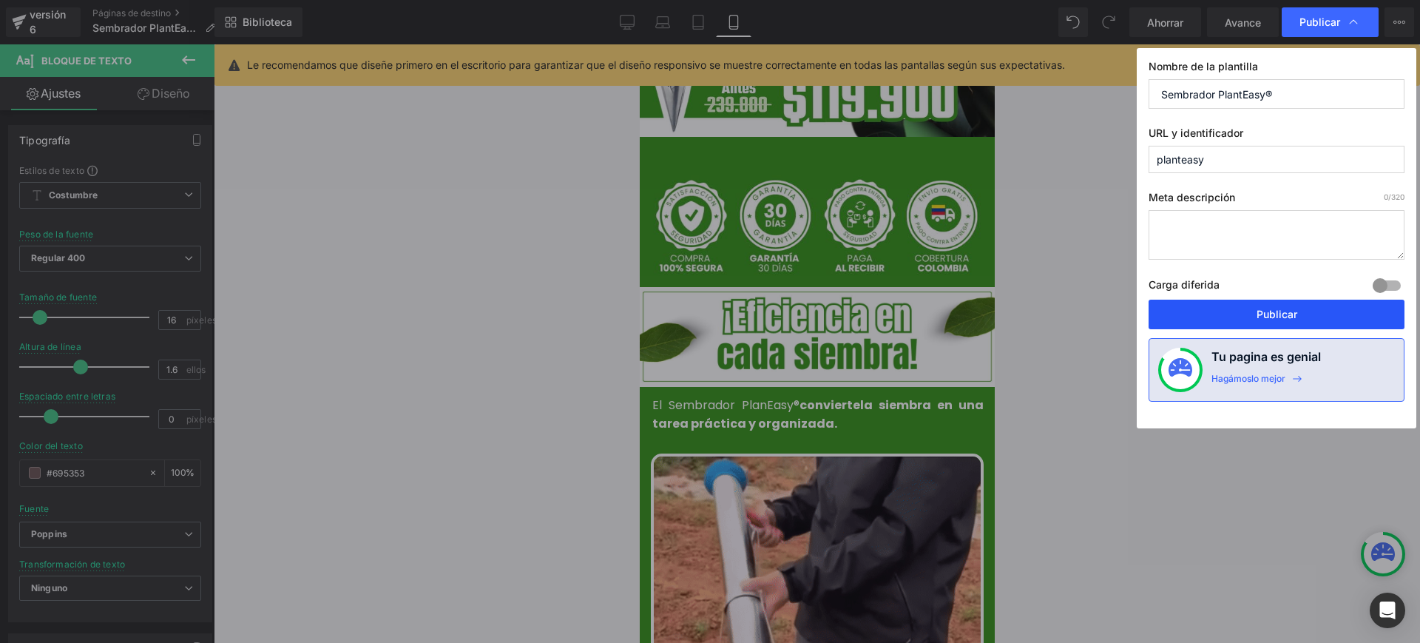
click at [1250, 314] on button "Publicar" at bounding box center [1276, 314] width 256 height 30
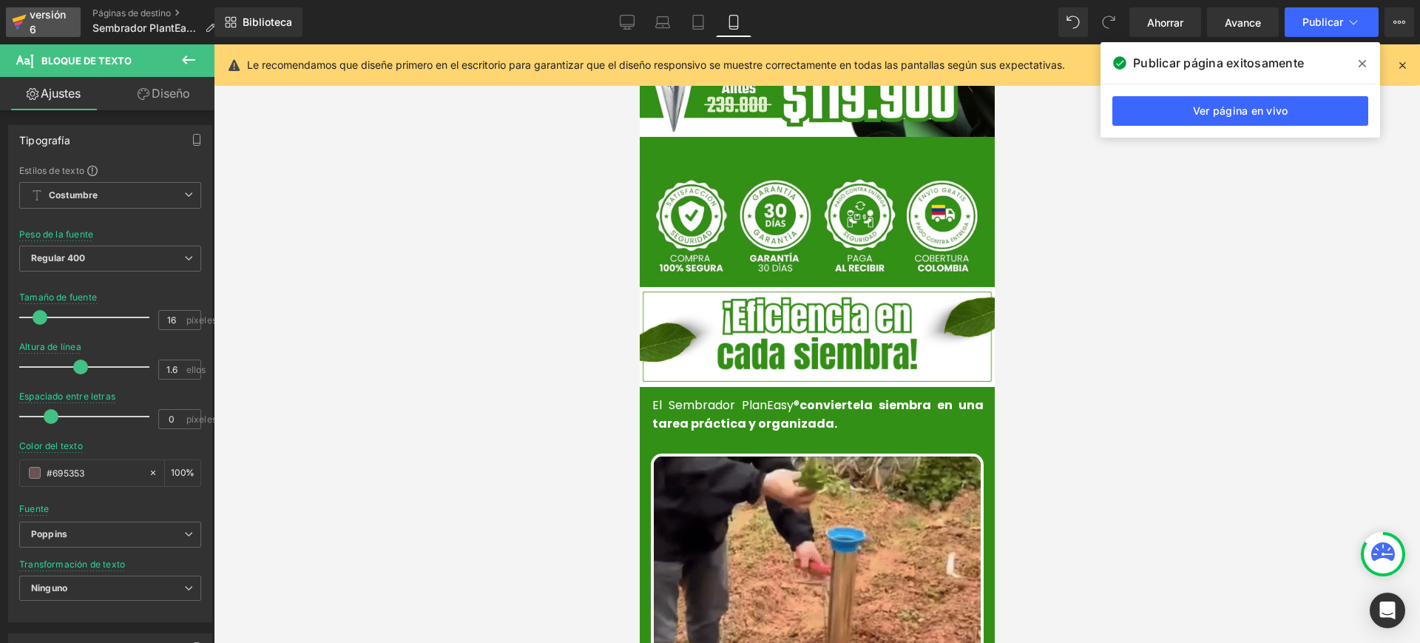
click at [38, 13] on font "versión 6" at bounding box center [48, 21] width 36 height 27
